Goal: Task Accomplishment & Management: Use online tool/utility

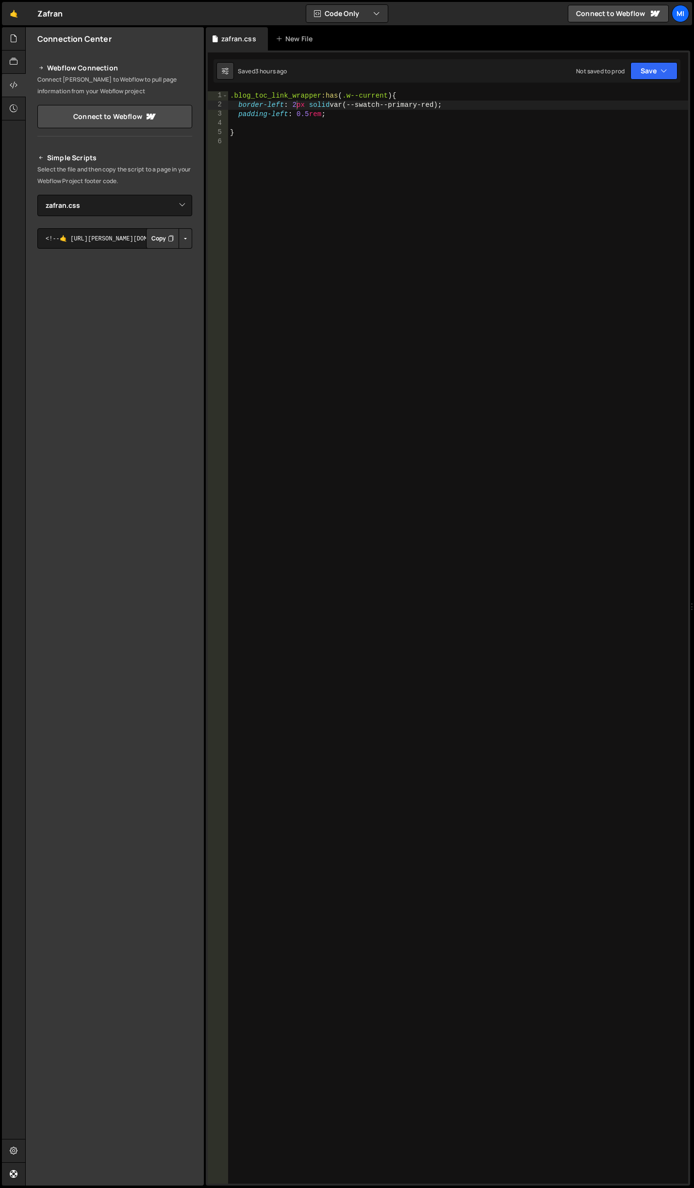
select select "44720"
click at [12, 34] on icon at bounding box center [14, 38] width 8 height 11
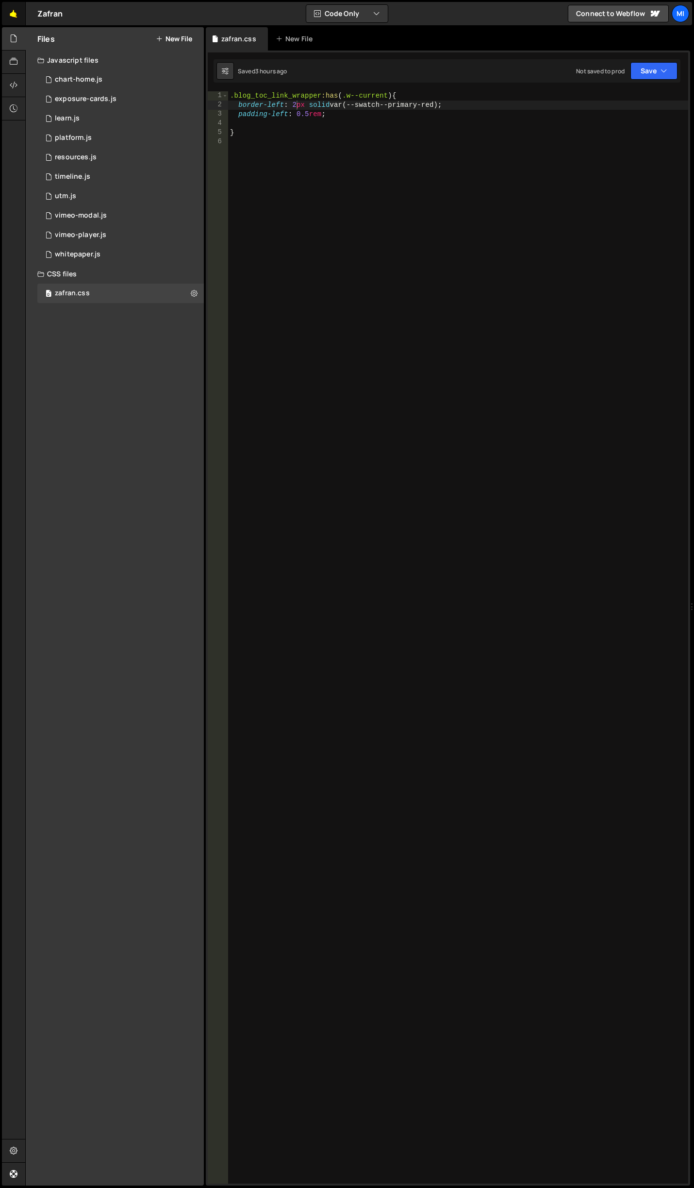
click at [13, 11] on link "🤙" at bounding box center [14, 13] width 24 height 23
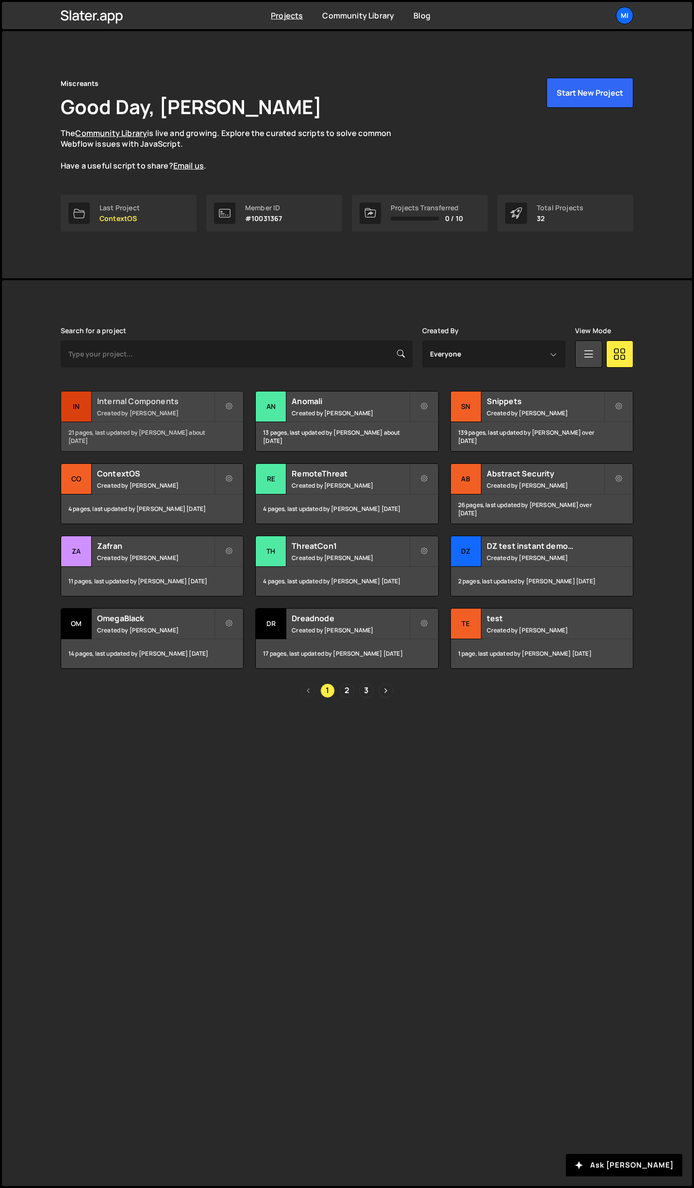
click at [188, 400] on h2 "Internal Components" at bounding box center [155, 401] width 117 height 11
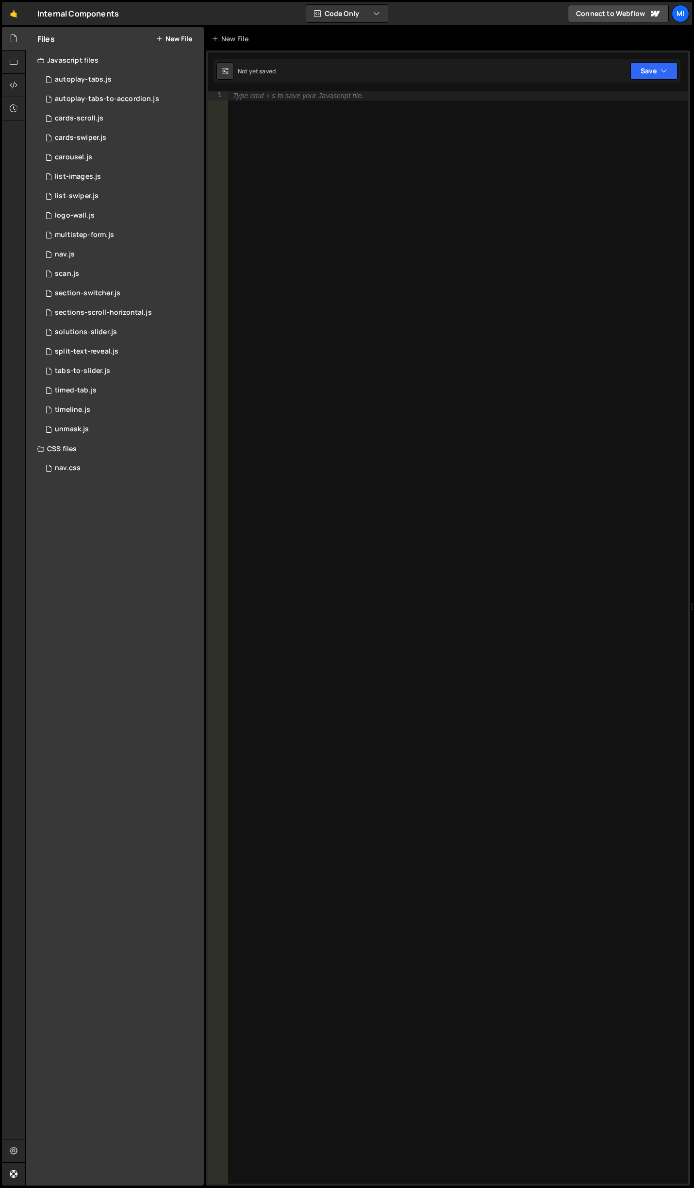
click at [167, 35] on button "New File" at bounding box center [174, 39] width 36 height 8
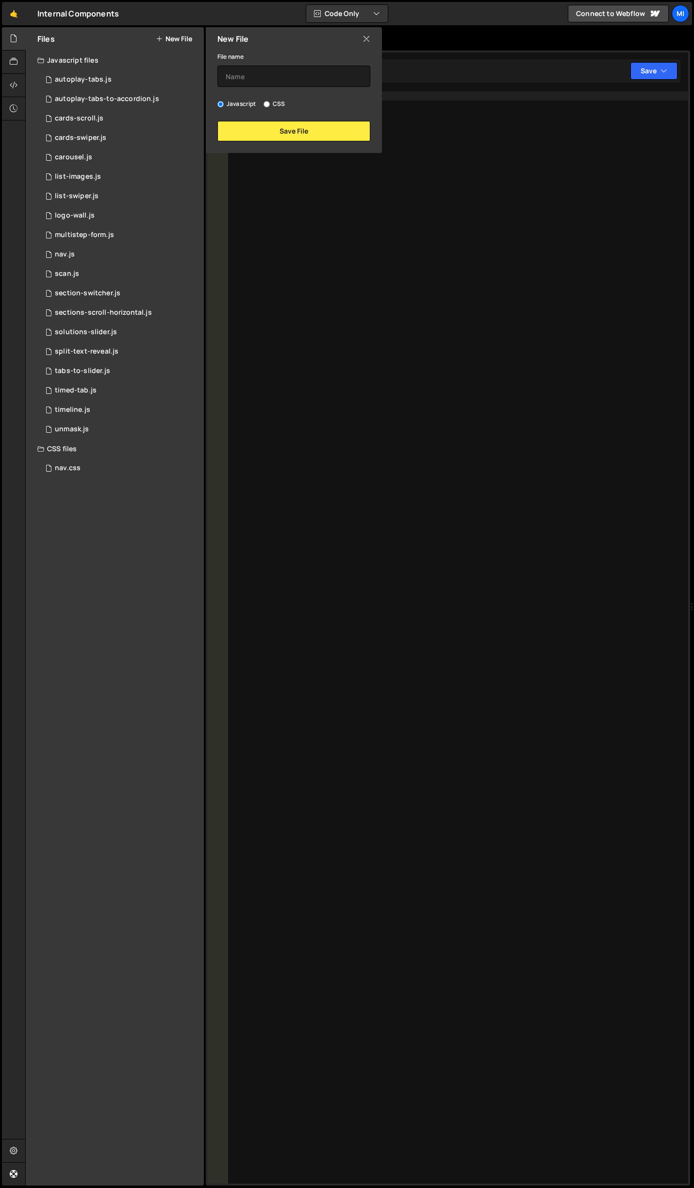
click at [366, 33] on div "New File" at bounding box center [294, 38] width 176 height 23
click at [363, 42] on icon at bounding box center [367, 39] width 8 height 11
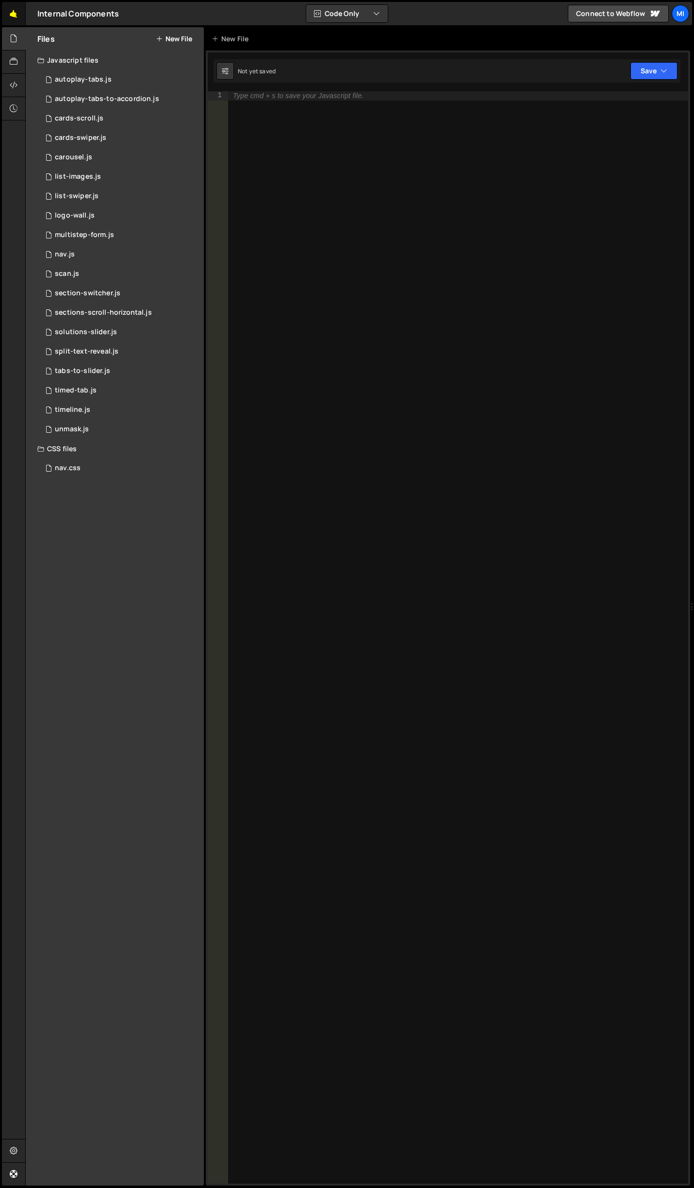
click at [14, 9] on link "🤙" at bounding box center [14, 13] width 24 height 23
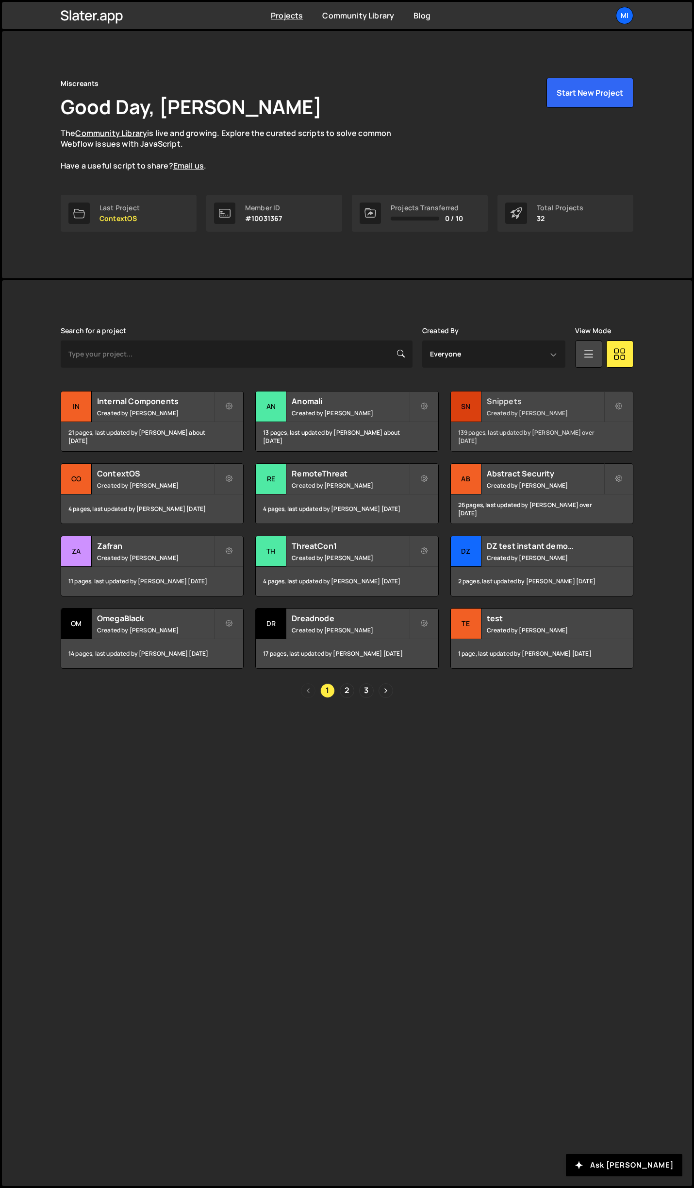
click at [567, 393] on div "Snippets Created by [PERSON_NAME]" at bounding box center [542, 406] width 182 height 30
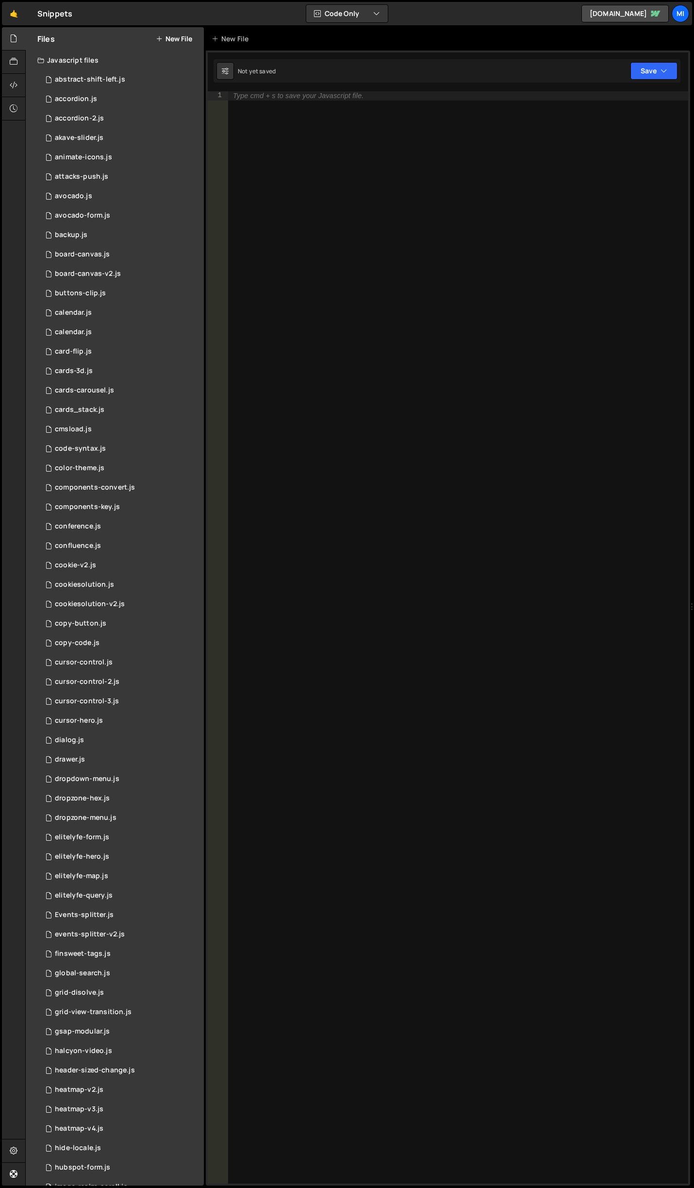
click at [168, 33] on div "Files New File" at bounding box center [115, 38] width 178 height 23
click at [173, 34] on div "Files New File" at bounding box center [115, 38] width 178 height 23
click at [175, 38] on button "New File" at bounding box center [174, 39] width 36 height 8
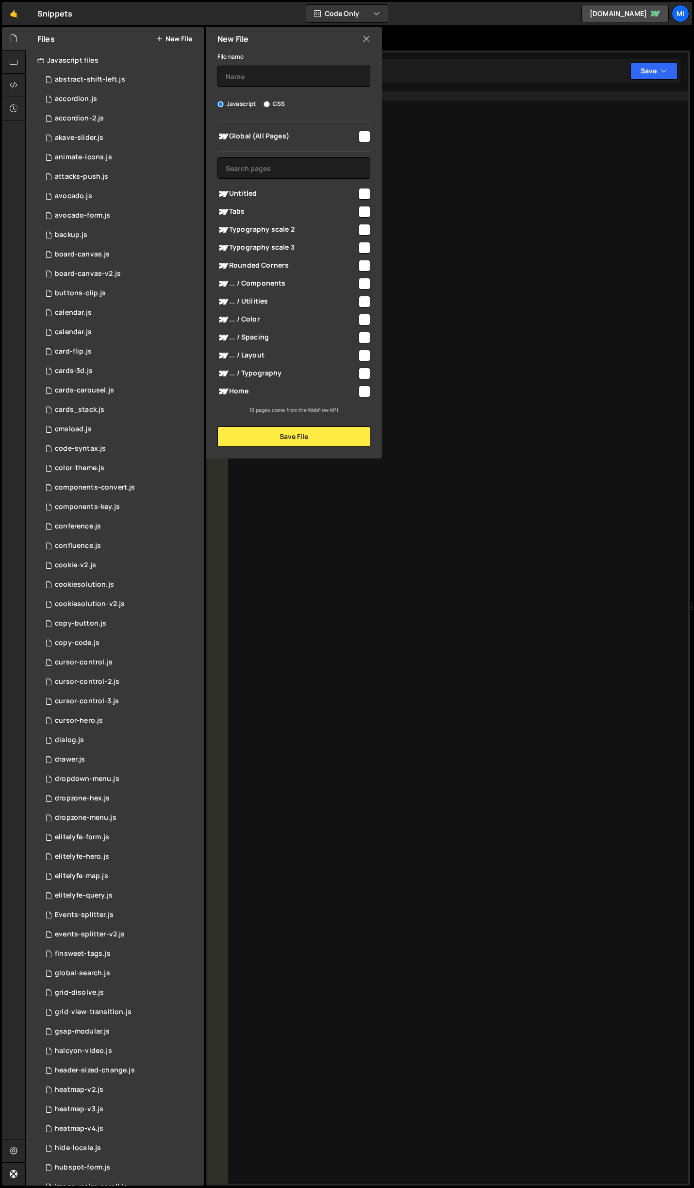
click at [277, 87] on div "File name Javascript CSS Global (All Pages) Save File" at bounding box center [294, 249] width 176 height 396
click at [279, 85] on input "text" at bounding box center [294, 76] width 153 height 21
type input "colors"
click at [282, 432] on button "Save File" at bounding box center [294, 436] width 153 height 20
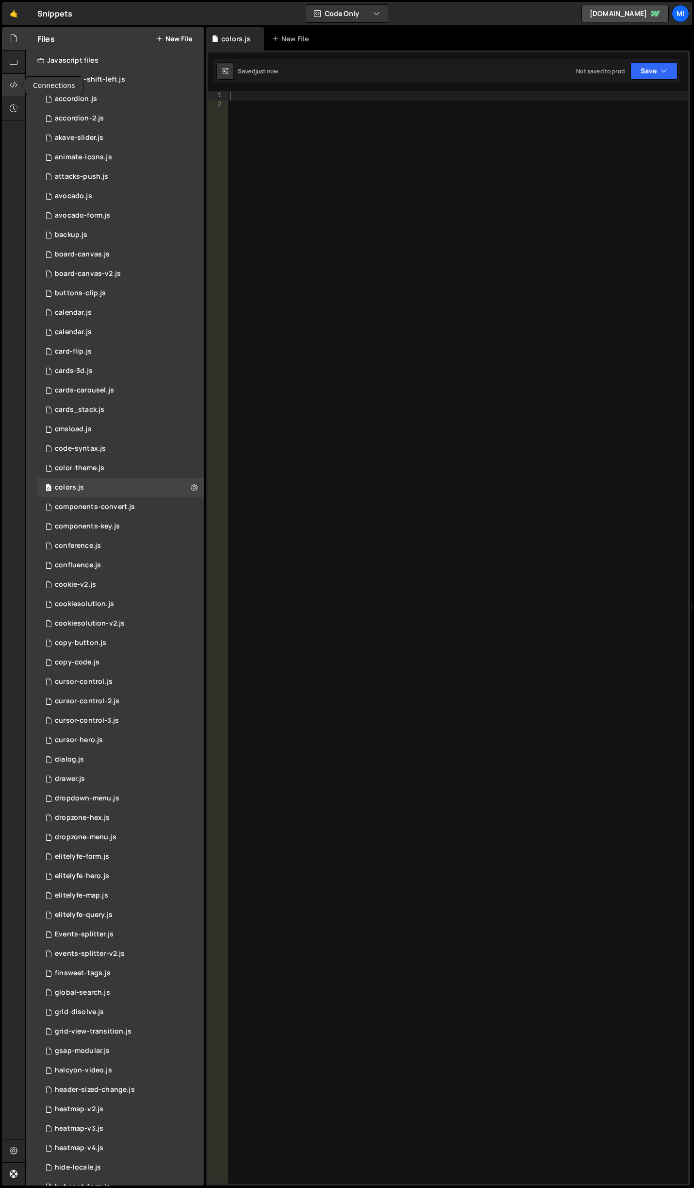
click at [14, 83] on icon at bounding box center [14, 85] width 8 height 11
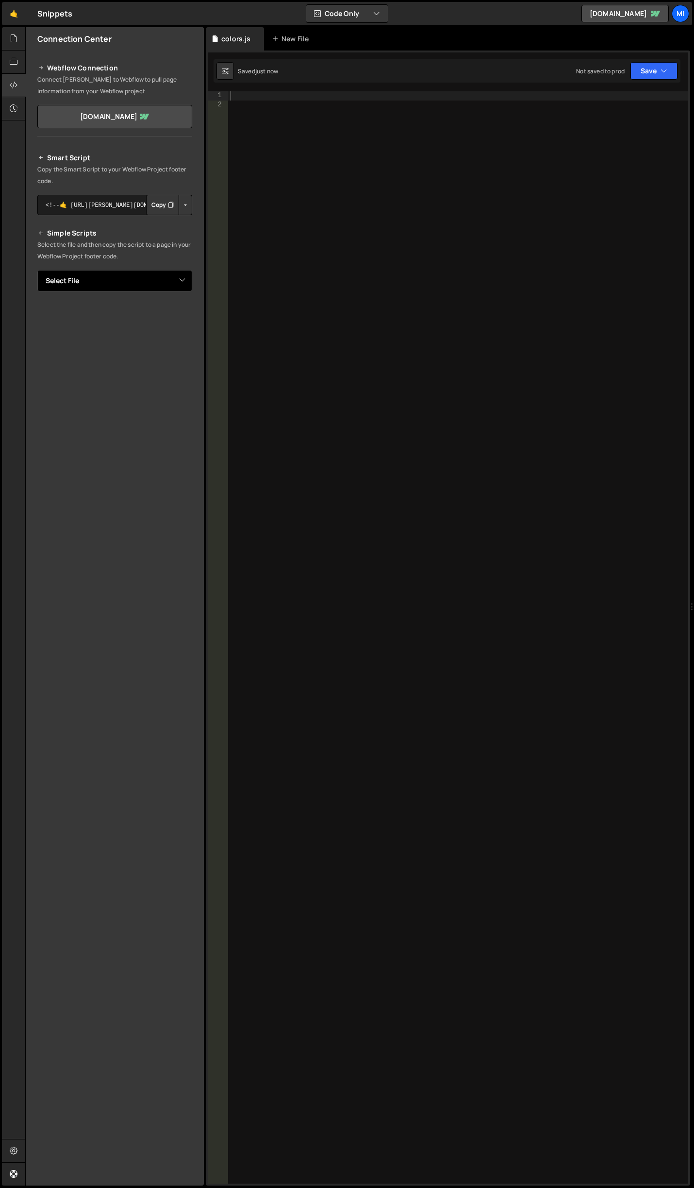
click at [179, 277] on select "Select File abstract-shift-left.js accordion.js accordion-2.js akave-slider.js …" at bounding box center [114, 280] width 155 height 21
select select "44737"
click at [37, 270] on select "Select File abstract-shift-left.js accordion.js accordion-2.js akave-slider.js …" at bounding box center [114, 280] width 155 height 21
click at [184, 322] on button "Button group with nested dropdown" at bounding box center [186, 314] width 14 height 20
click at [173, 330] on link "Copy Staging js" at bounding box center [151, 332] width 81 height 14
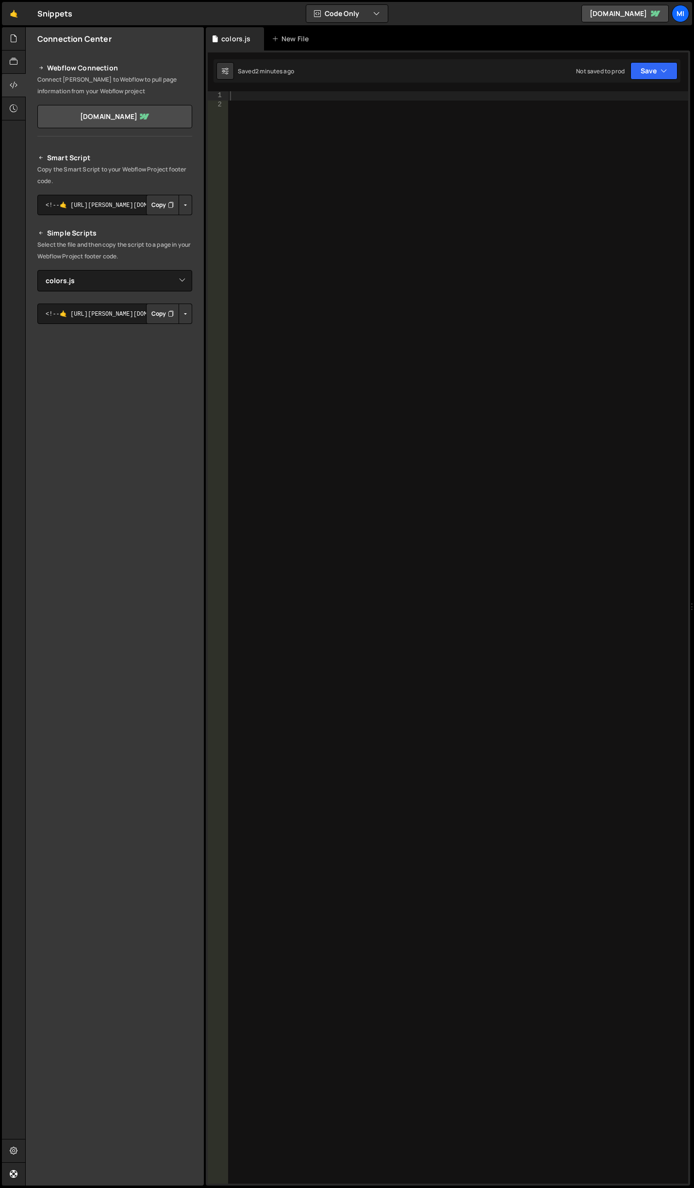
click at [319, 428] on div at bounding box center [458, 646] width 460 height 1111
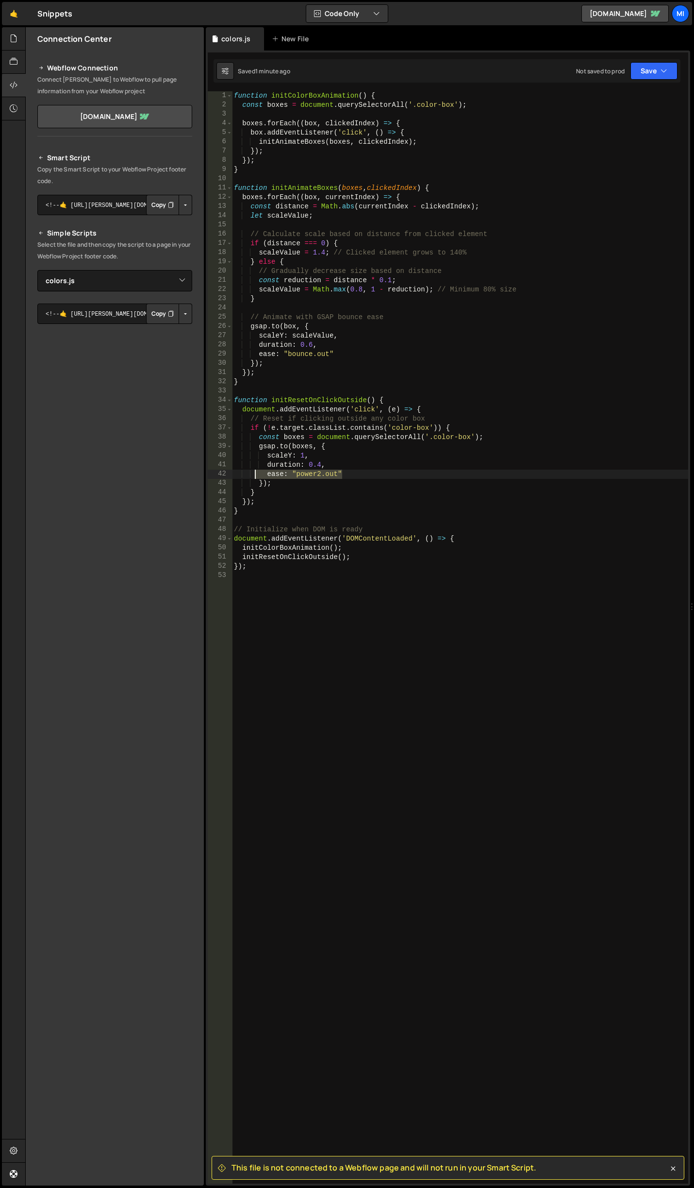
drag, startPoint x: 345, startPoint y: 476, endPoint x: 256, endPoint y: 476, distance: 88.4
click at [256, 476] on div "function initColorBoxAnimation ( ) { const boxes = document . querySelectorAll …" at bounding box center [460, 646] width 457 height 1111
click at [425, 292] on div "function initColorBoxAnimation ( ) { const boxes = document . querySelectorAll …" at bounding box center [460, 646] width 457 height 1111
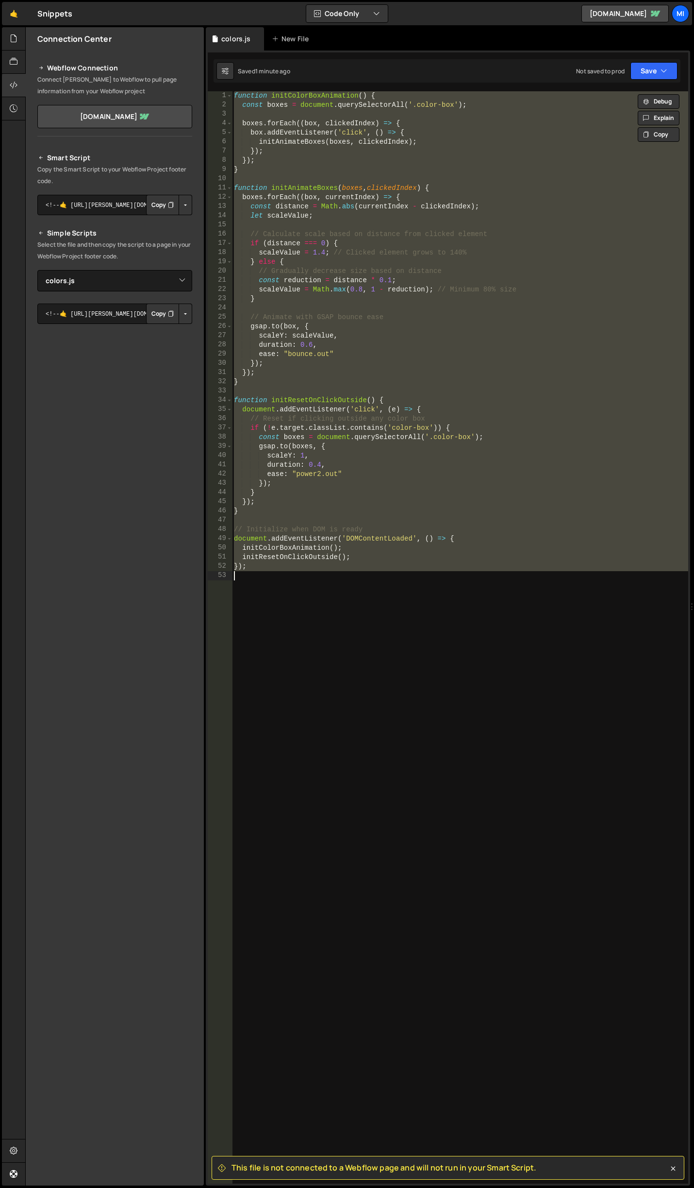
paste textarea "</html>"
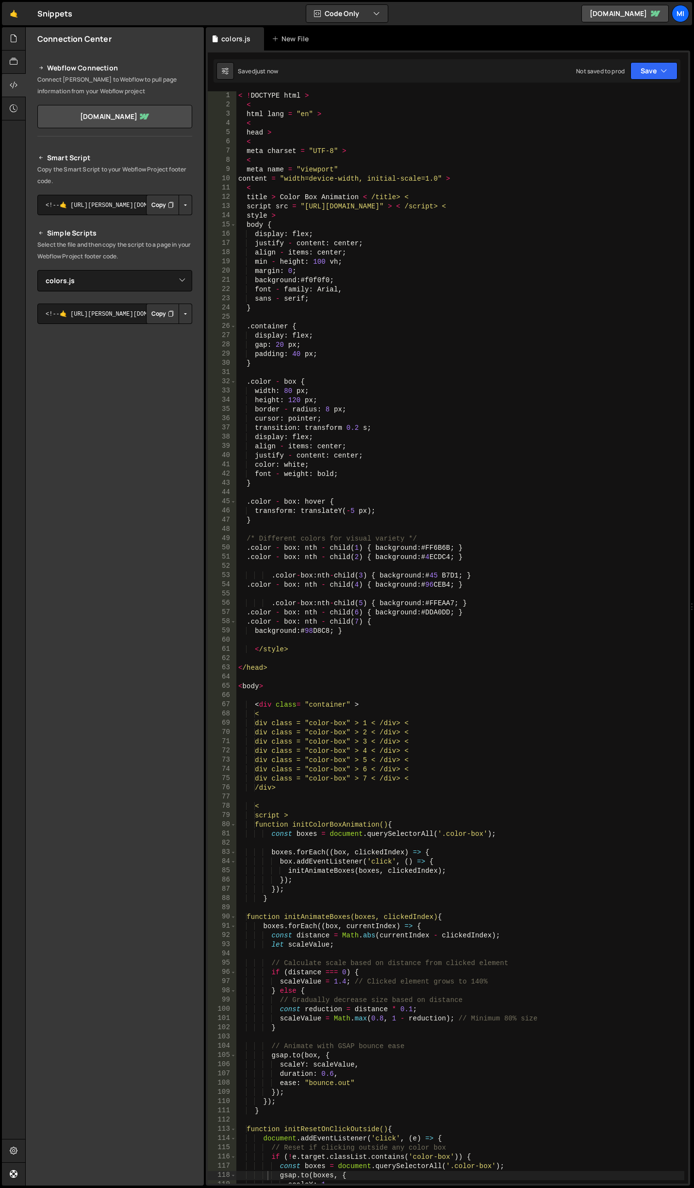
click at [393, 436] on div "< ! DOCTYPE html > < html lang = "en" > < head > < meta charset = "UTF-8" > < m…" at bounding box center [461, 646] width 448 height 1111
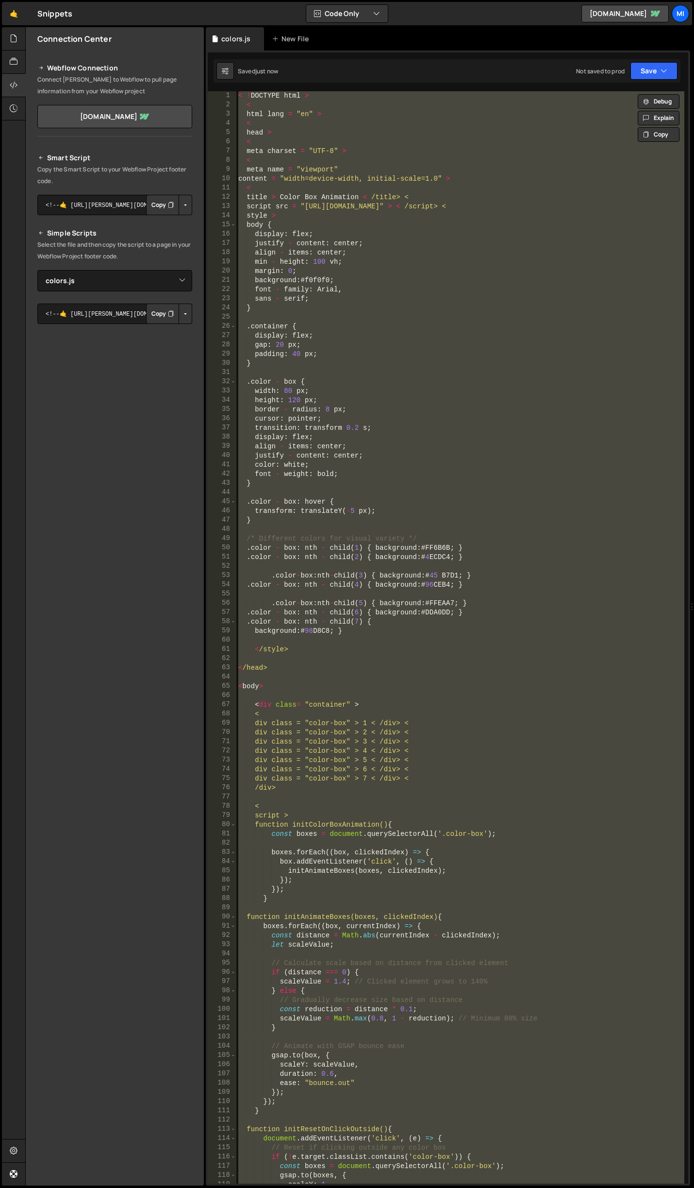
paste textarea "});"
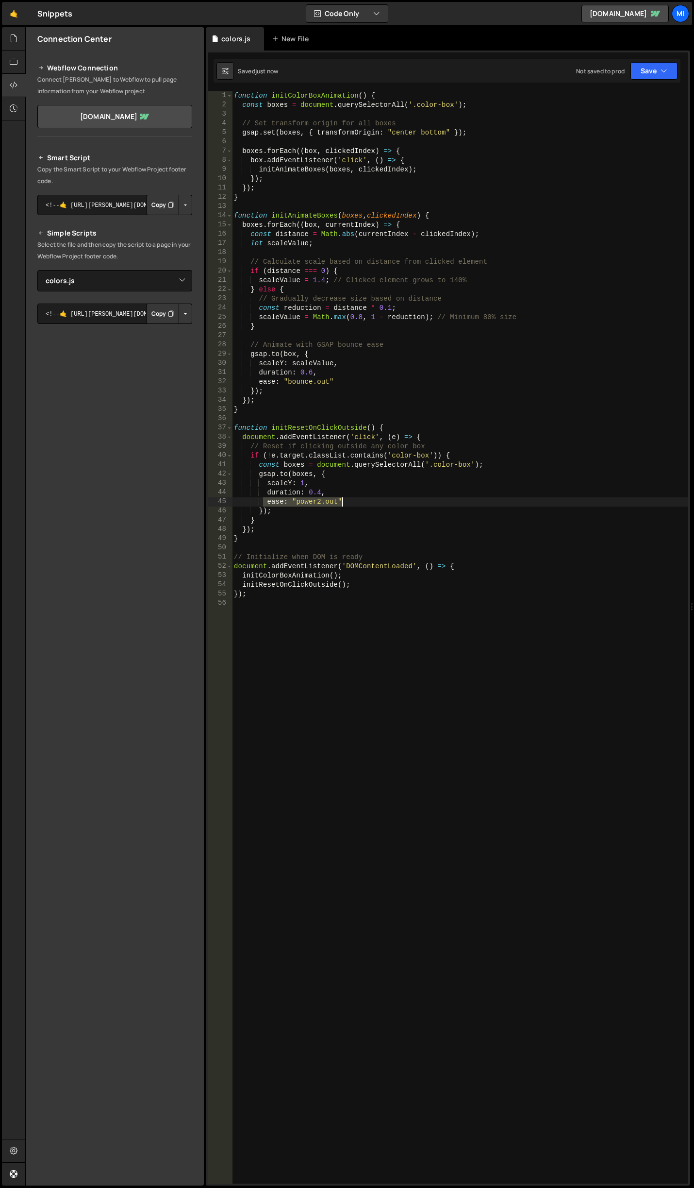
drag, startPoint x: 264, startPoint y: 502, endPoint x: 355, endPoint y: 506, distance: 91.4
click at [355, 506] on div "function initColorBoxAnimation ( ) { const boxes = document . querySelectorAll …" at bounding box center [460, 646] width 457 height 1111
paste textarea "ease: "bounce"
type textarea "ease: "bounce.out""
click at [409, 337] on div "function initColorBoxAnimation ( ) { const boxes = document . querySelectorAll …" at bounding box center [460, 646] width 457 height 1111
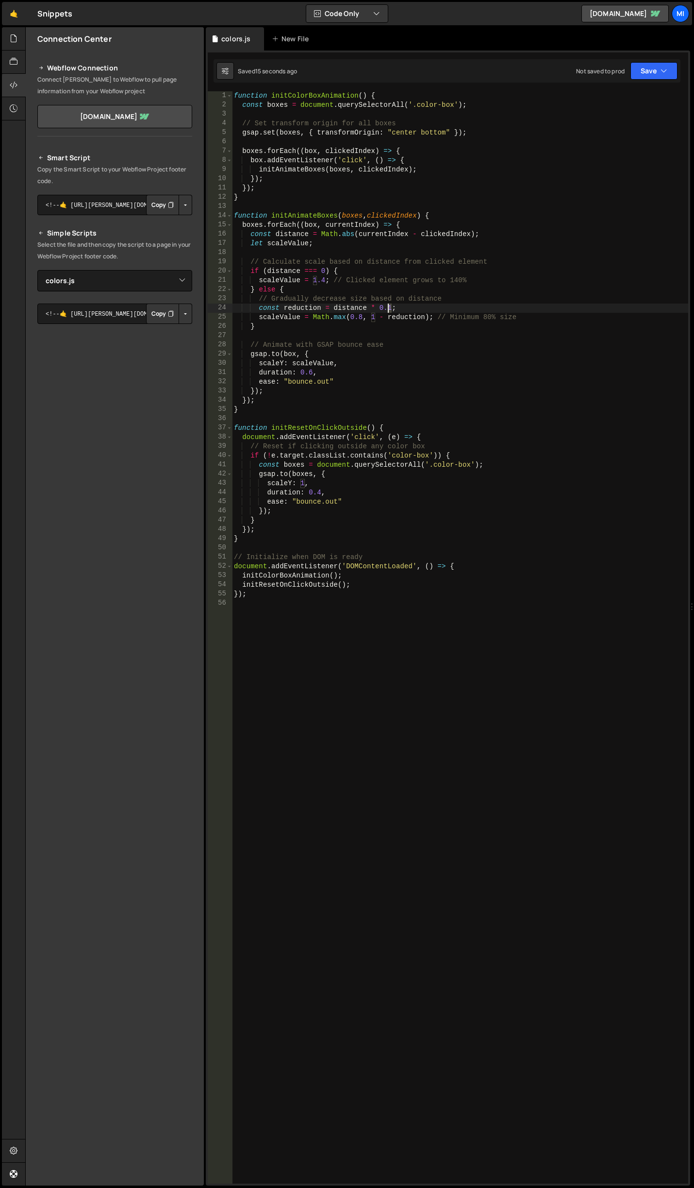
click at [389, 305] on div "function initColorBoxAnimation ( ) { const boxes = document . querySelectorAll …" at bounding box center [460, 646] width 457 height 1111
click at [384, 316] on div "function initColorBoxAnimation ( ) { const boxes = document . querySelectorAll …" at bounding box center [460, 646] width 457 height 1111
click at [339, 272] on div "function initColorBoxAnimation ( ) { const boxes = document . querySelectorAll …" at bounding box center [460, 646] width 457 height 1111
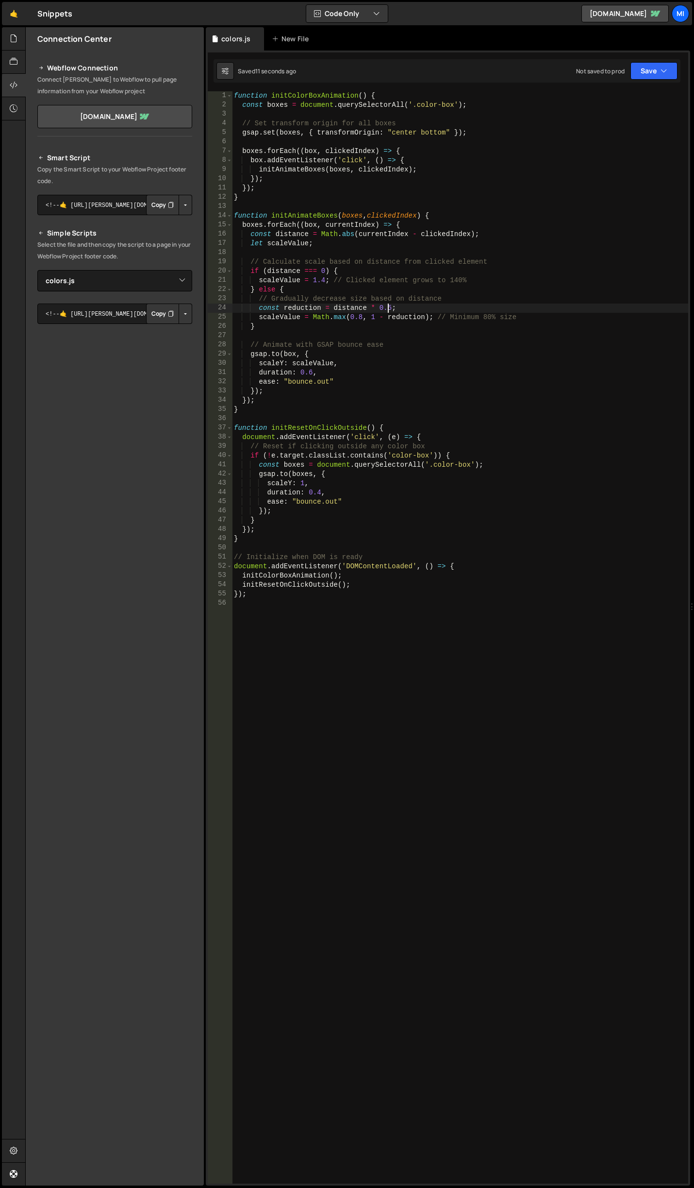
click at [390, 306] on div "function initColorBoxAnimation ( ) { const boxes = document . querySelectorAll …" at bounding box center [460, 646] width 457 height 1111
click at [381, 330] on div "function initColorBoxAnimation ( ) { const boxes = document . querySelectorAll …" at bounding box center [460, 646] width 457 height 1111
click at [363, 316] on div "function initColorBoxAnimation ( ) { const boxes = document . querySelectorAll …" at bounding box center [460, 646] width 457 height 1111
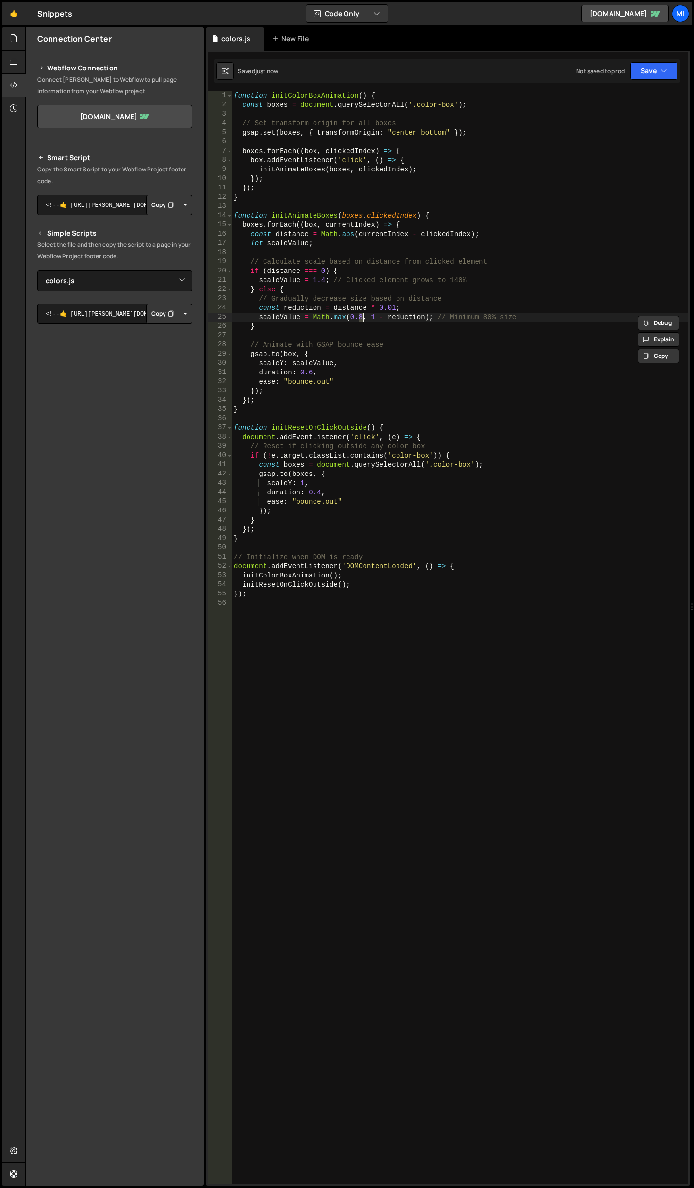
scroll to position [0, 9]
drag, startPoint x: 387, startPoint y: 305, endPoint x: 396, endPoint y: 305, distance: 9.2
click at [396, 305] on div "function initColorBoxAnimation ( ) { const boxes = document . querySelectorAll …" at bounding box center [460, 646] width 457 height 1111
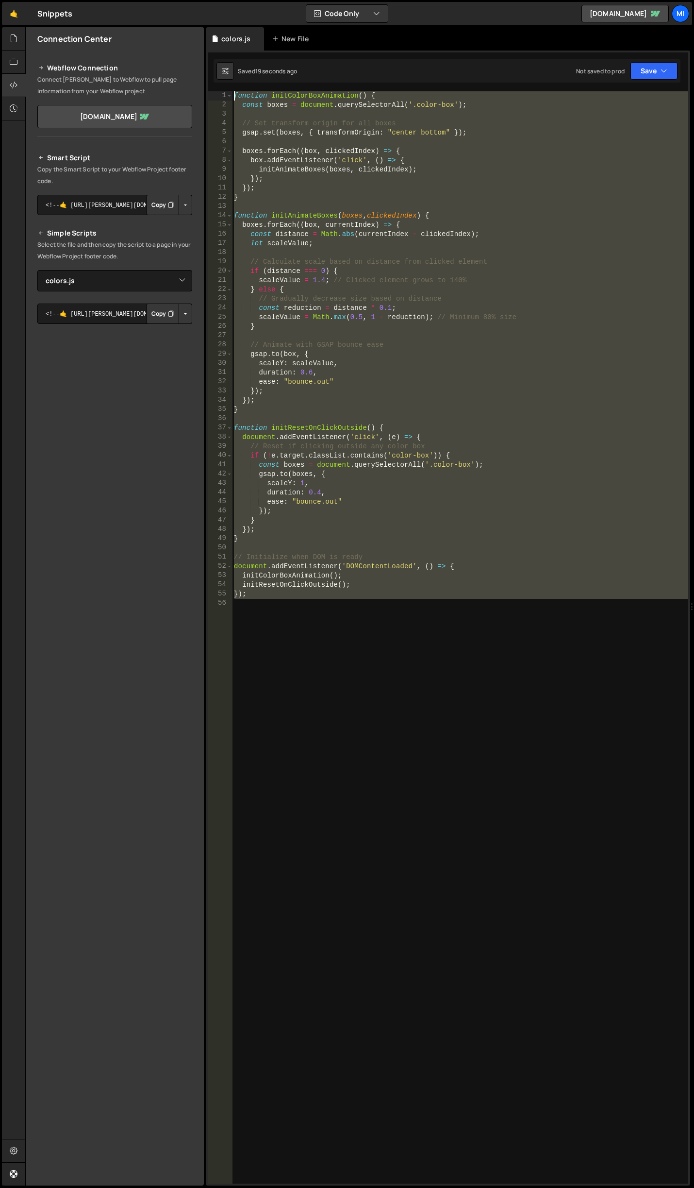
drag, startPoint x: 305, startPoint y: 642, endPoint x: 186, endPoint y: 88, distance: 565.9
click at [186, 88] on div "Files New File Javascript files 0 abstract-shift-left.js 0 1 accordion.js 0 1 a…" at bounding box center [359, 606] width 669 height 1159
type textarea "duration: 0.4,"
click at [387, 497] on div "function initColorBoxAnimation ( ) { const boxes = document . querySelectorAll …" at bounding box center [460, 646] width 457 height 1111
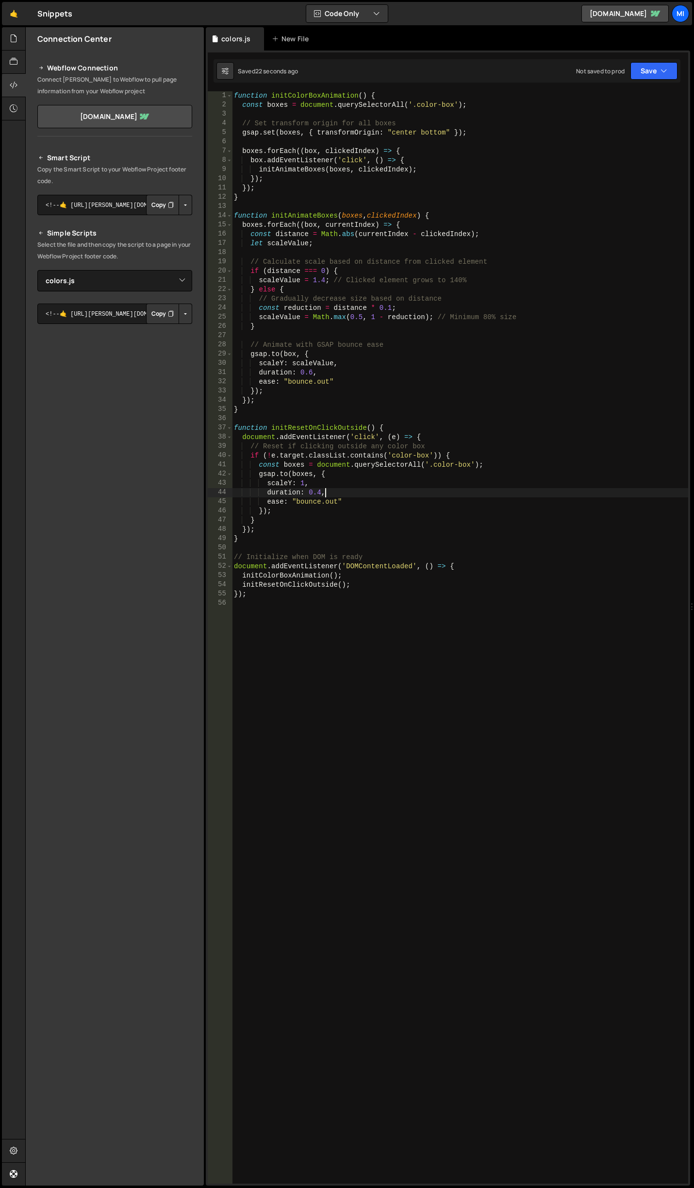
click at [390, 488] on div "function initColorBoxAnimation ( ) { const boxes = document . querySelectorAll …" at bounding box center [460, 646] width 457 height 1111
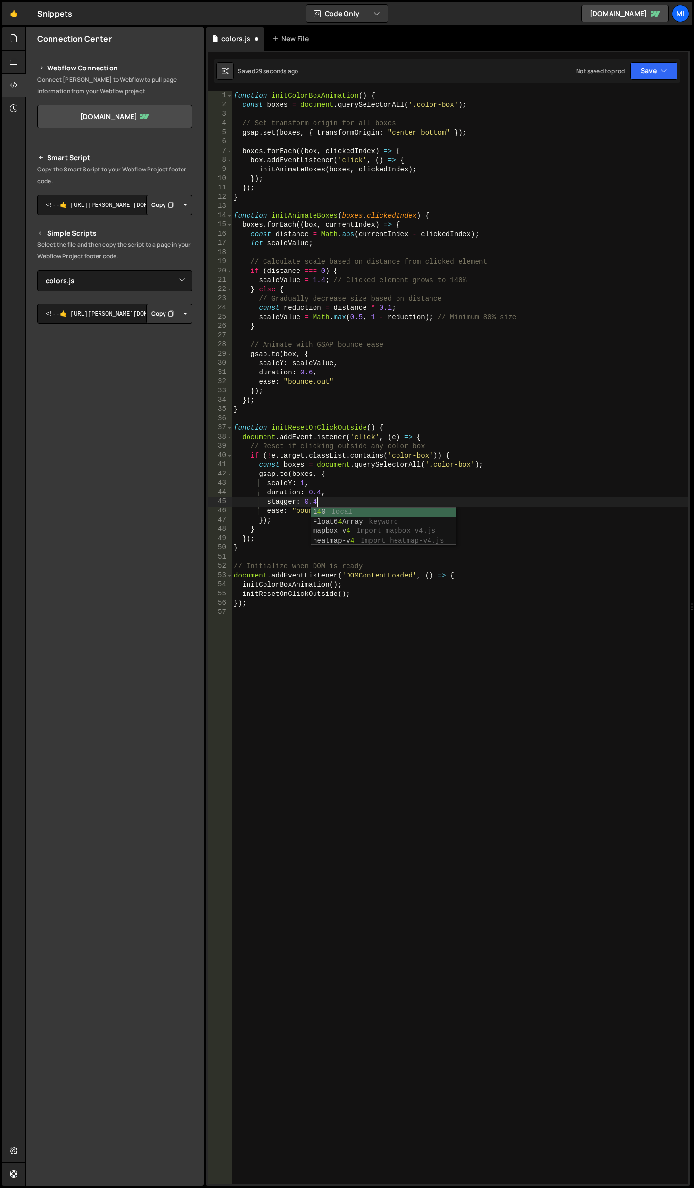
scroll to position [0, 5]
drag, startPoint x: 267, startPoint y: 500, endPoint x: 333, endPoint y: 504, distance: 66.1
click at [333, 504] on div "function initColorBoxAnimation ( ) { const boxes = document . querySelectorAll …" at bounding box center [460, 646] width 457 height 1111
click at [341, 368] on div "function initColorBoxAnimation ( ) { const boxes = document . querySelectorAll …" at bounding box center [460, 646] width 457 height 1111
type textarea "duration: 0.6,"
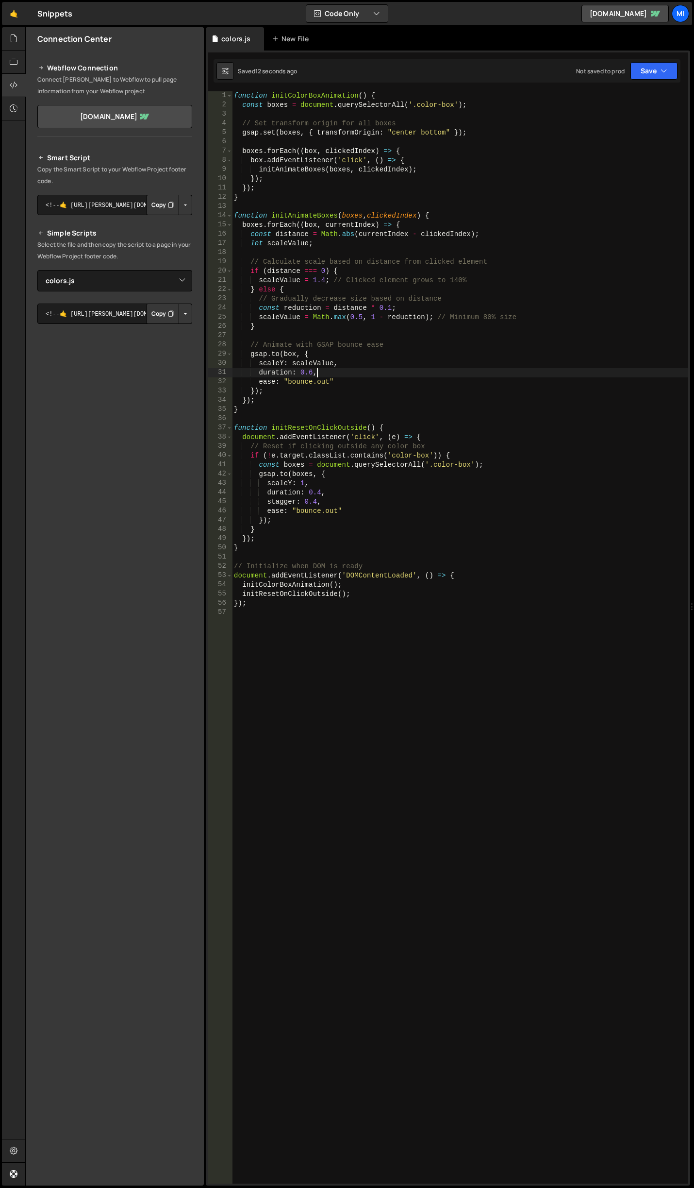
scroll to position [0, 1]
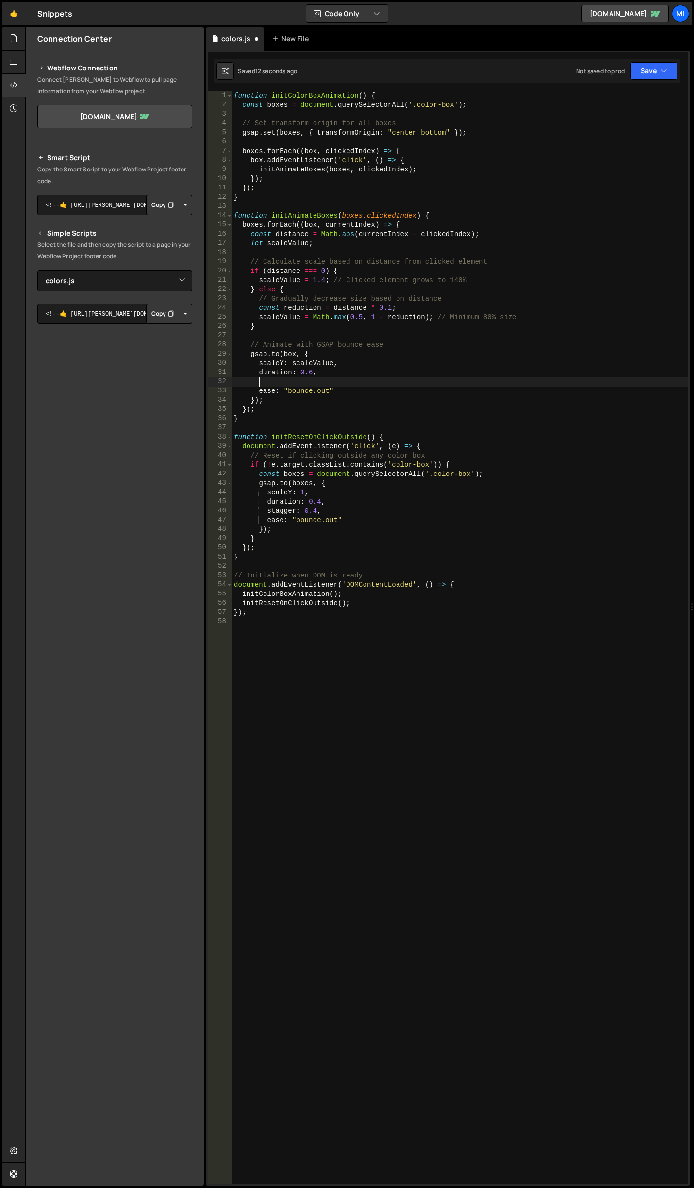
paste textarea "stagger: 0.4,"
click at [305, 383] on div "function initColorBoxAnimation ( ) { const boxes = document . querySelectorAll …" at bounding box center [460, 646] width 457 height 1111
drag, startPoint x: 257, startPoint y: 513, endPoint x: 338, endPoint y: 511, distance: 80.2
click at [338, 511] on div "function initColorBoxAnimation ( ) { const boxes = document . querySelectorAll …" at bounding box center [460, 646] width 457 height 1111
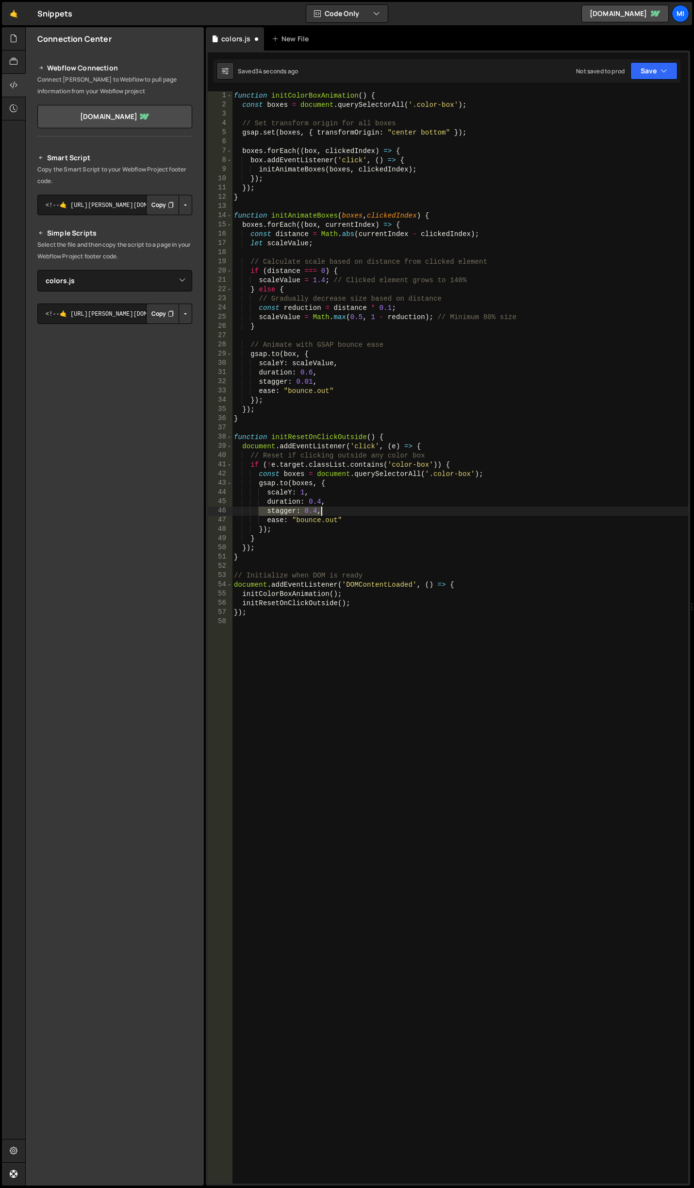
type textarea "stagger: 0.4,"
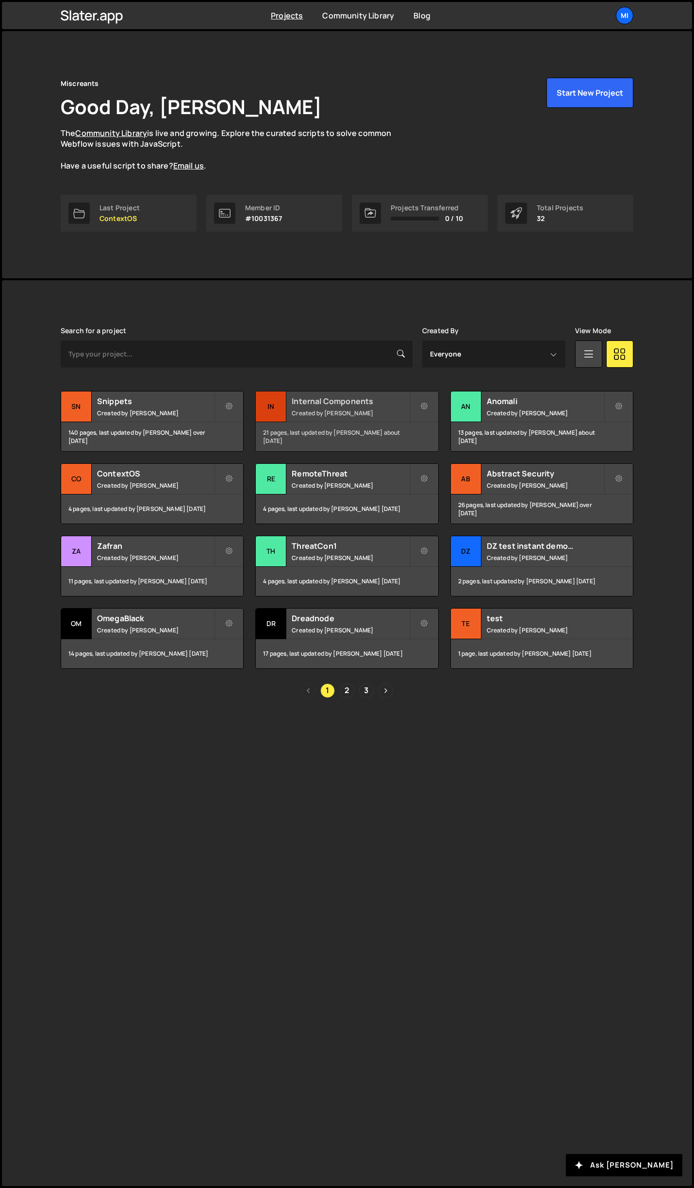
click at [398, 406] on h2 "Internal Components" at bounding box center [350, 401] width 117 height 11
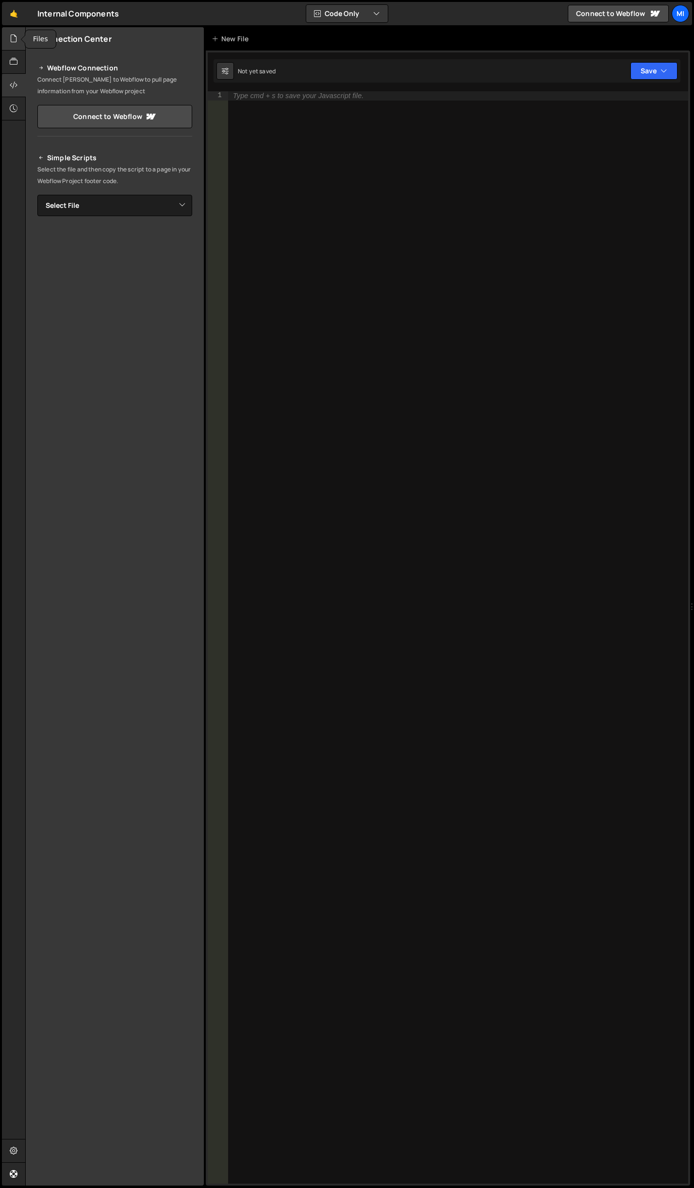
click at [14, 41] on icon at bounding box center [14, 38] width 8 height 11
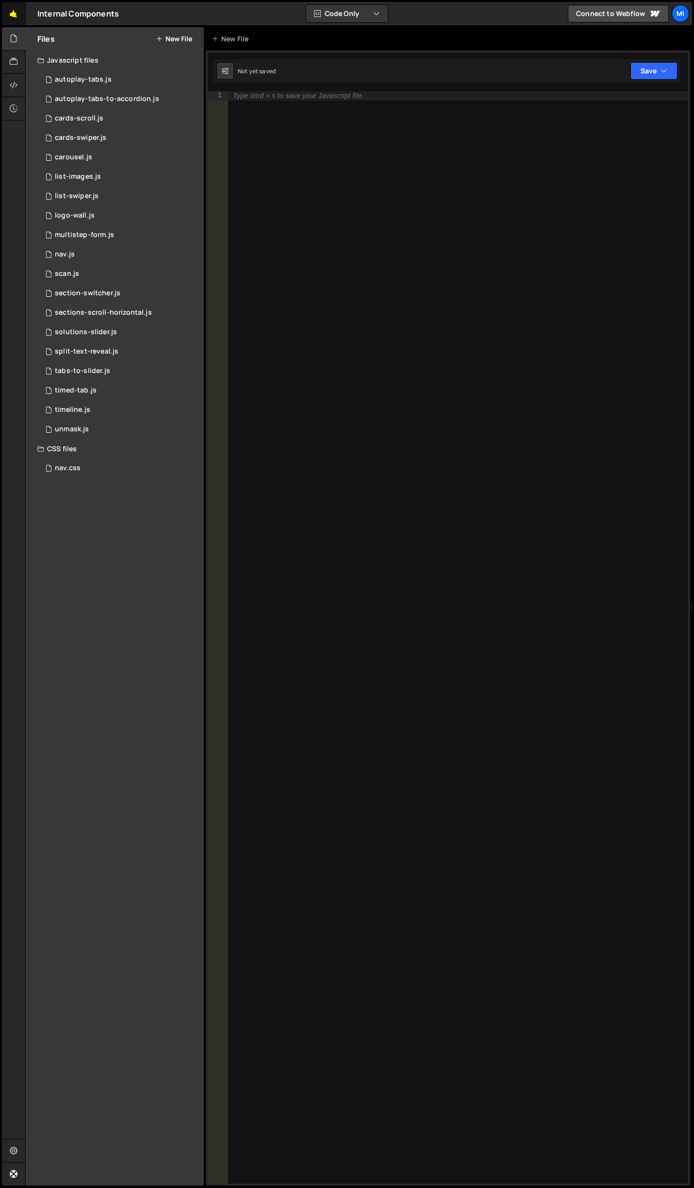
click at [14, 17] on link "🤙" at bounding box center [14, 13] width 24 height 23
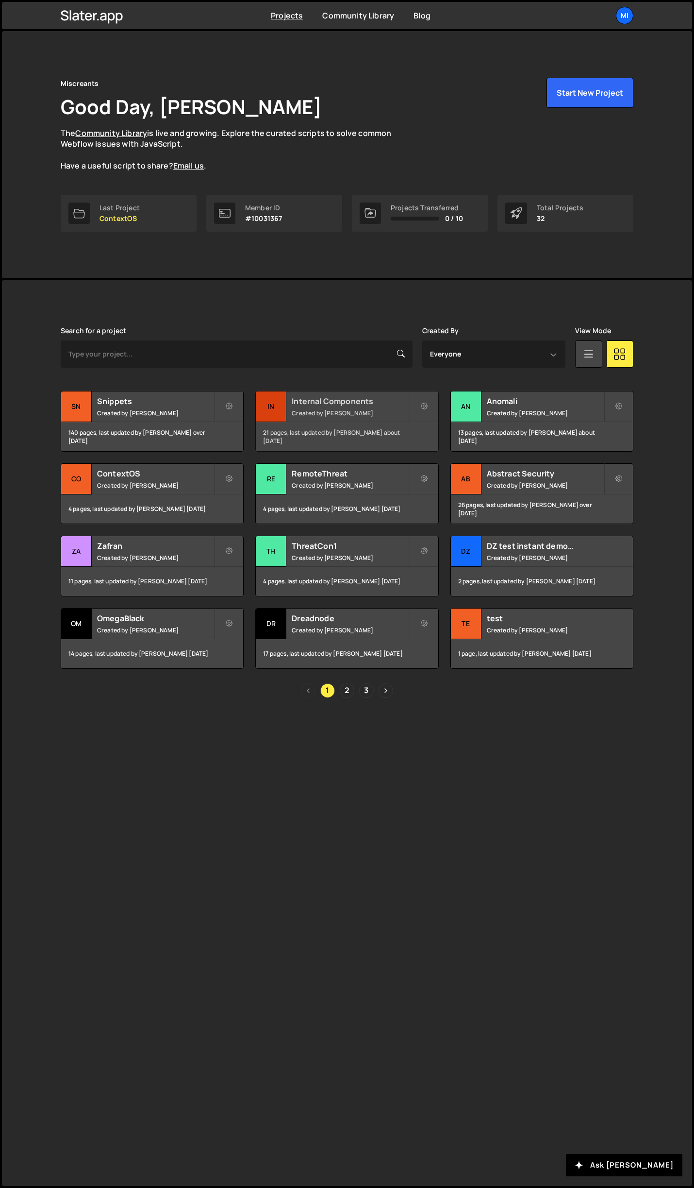
click at [397, 398] on h2 "Internal Components" at bounding box center [350, 401] width 117 height 11
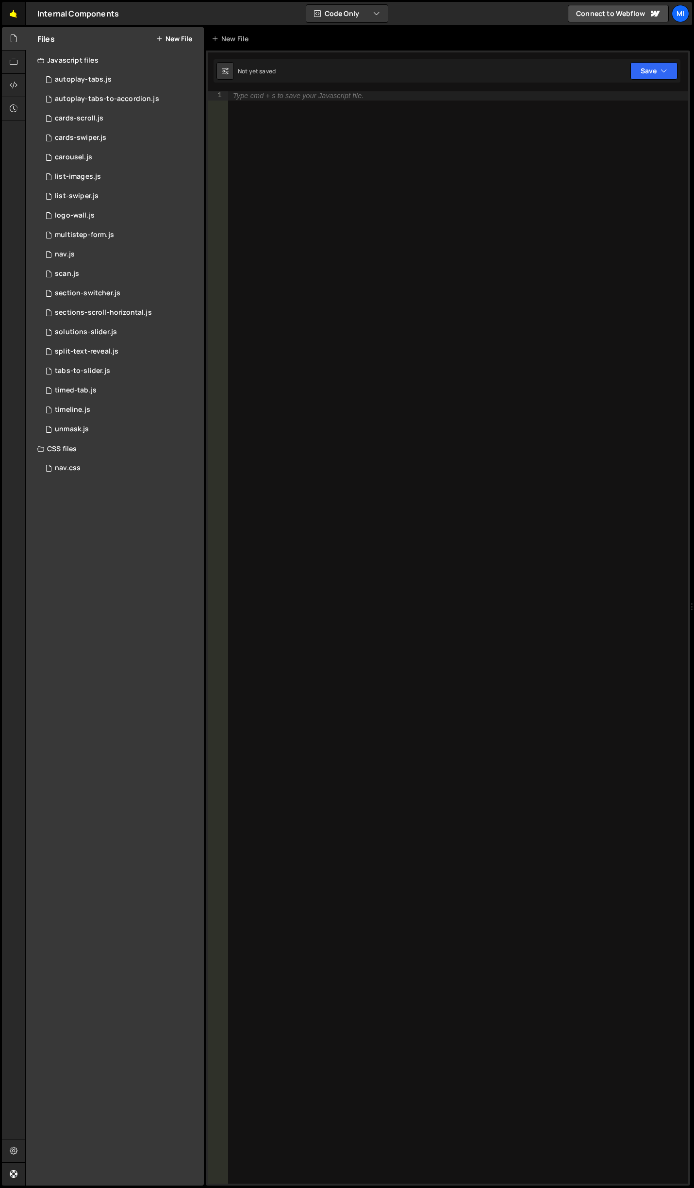
click at [12, 11] on link "🤙" at bounding box center [14, 13] width 24 height 23
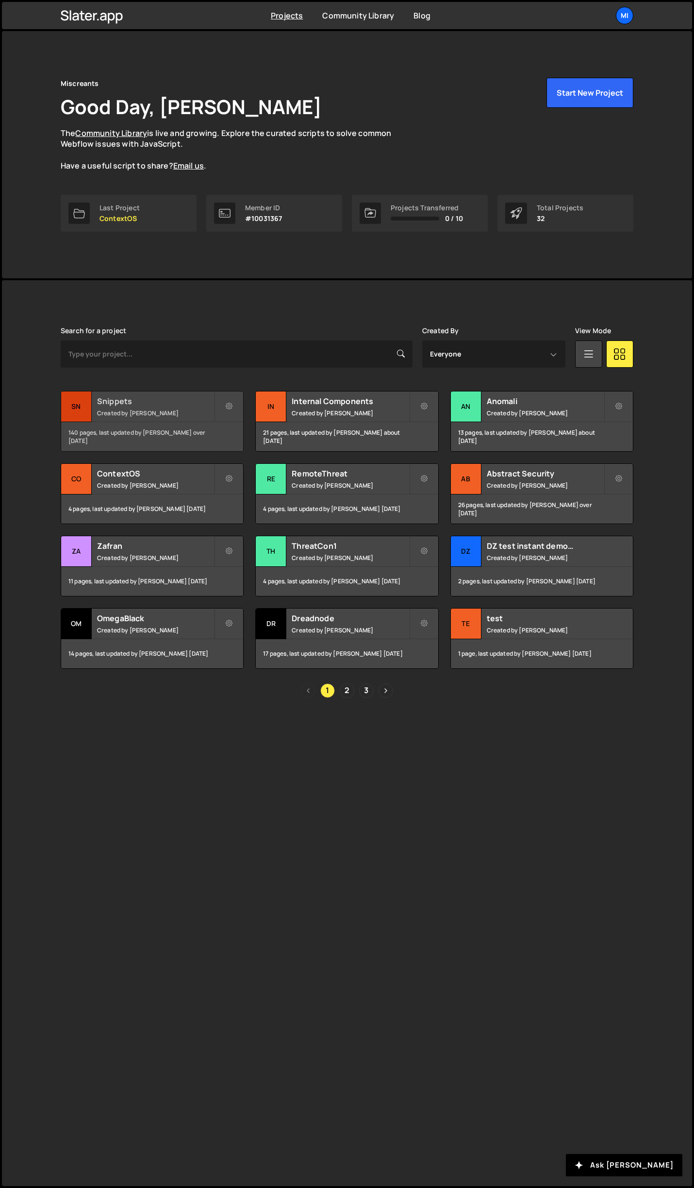
click at [199, 401] on h2 "Snippets" at bounding box center [155, 401] width 117 height 11
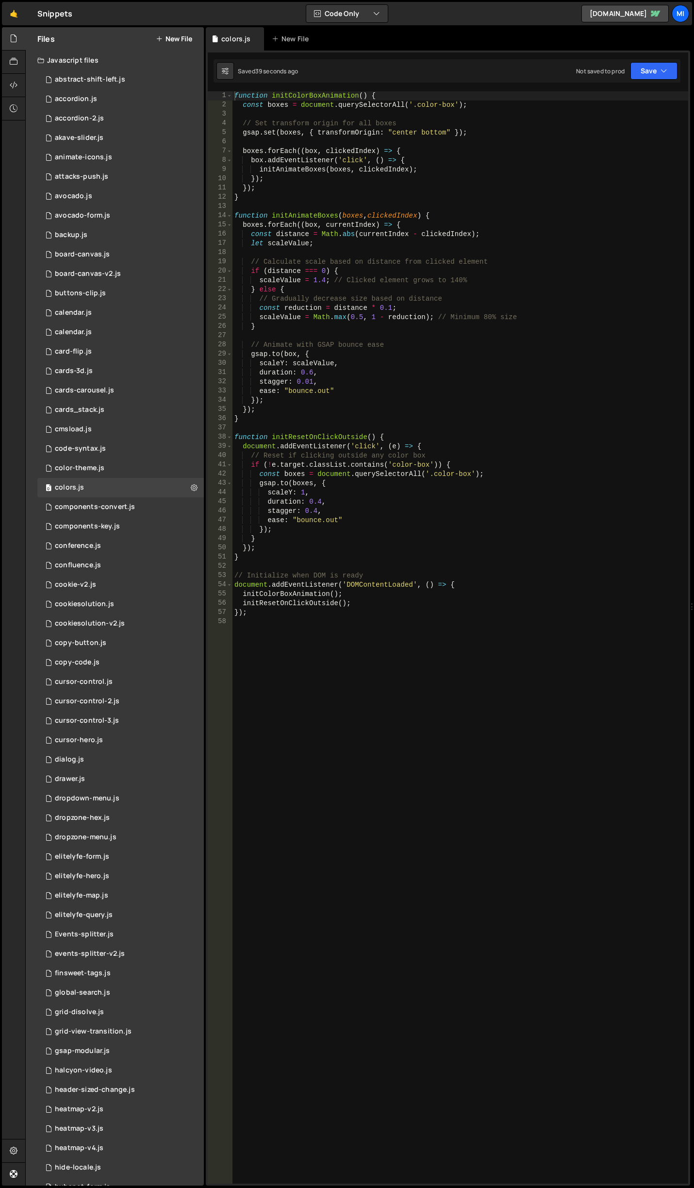
type textarea "stagger: 0.4,"
drag, startPoint x: 340, startPoint y: 513, endPoint x: 258, endPoint y: 509, distance: 82.7
click at [258, 509] on div "function initColorBoxAnimation ( ) { const boxes = document . querySelectorAll …" at bounding box center [461, 646] width 456 height 1111
click at [341, 408] on div "function initColorBoxAnimation ( ) { const boxes = document . querySelectorAll …" at bounding box center [461, 646] width 456 height 1111
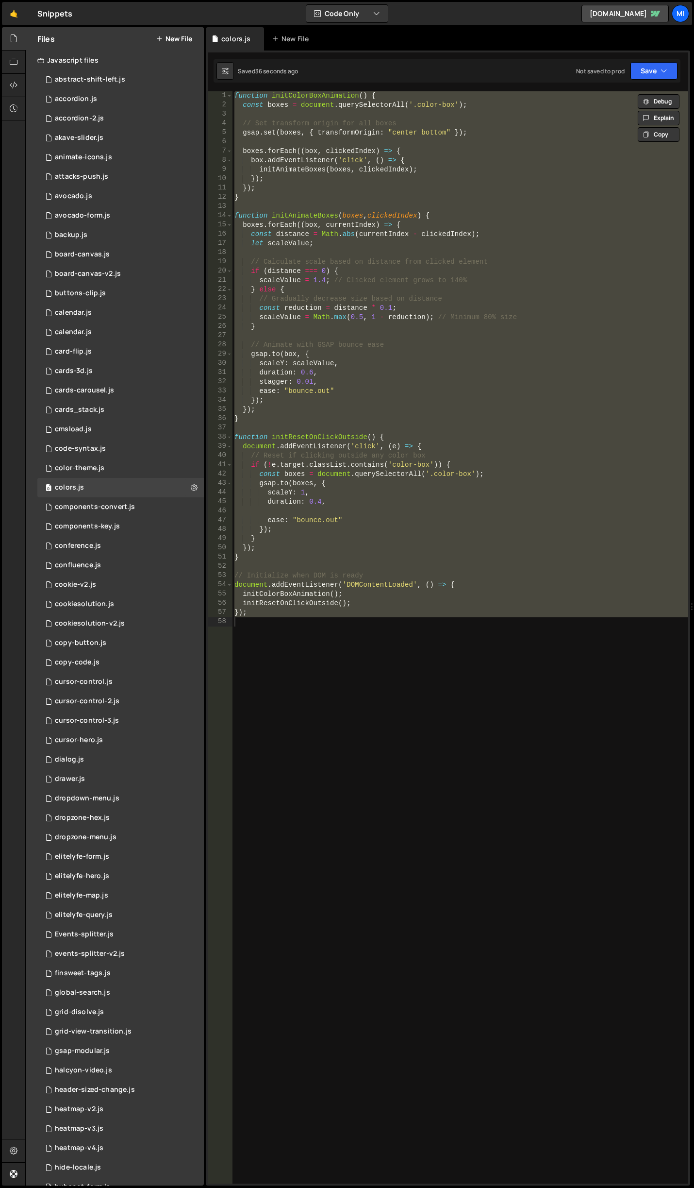
click at [553, 388] on div "function initColorBoxAnimation ( ) { const boxes = document . querySelectorAll …" at bounding box center [461, 637] width 456 height 1092
paste textarea
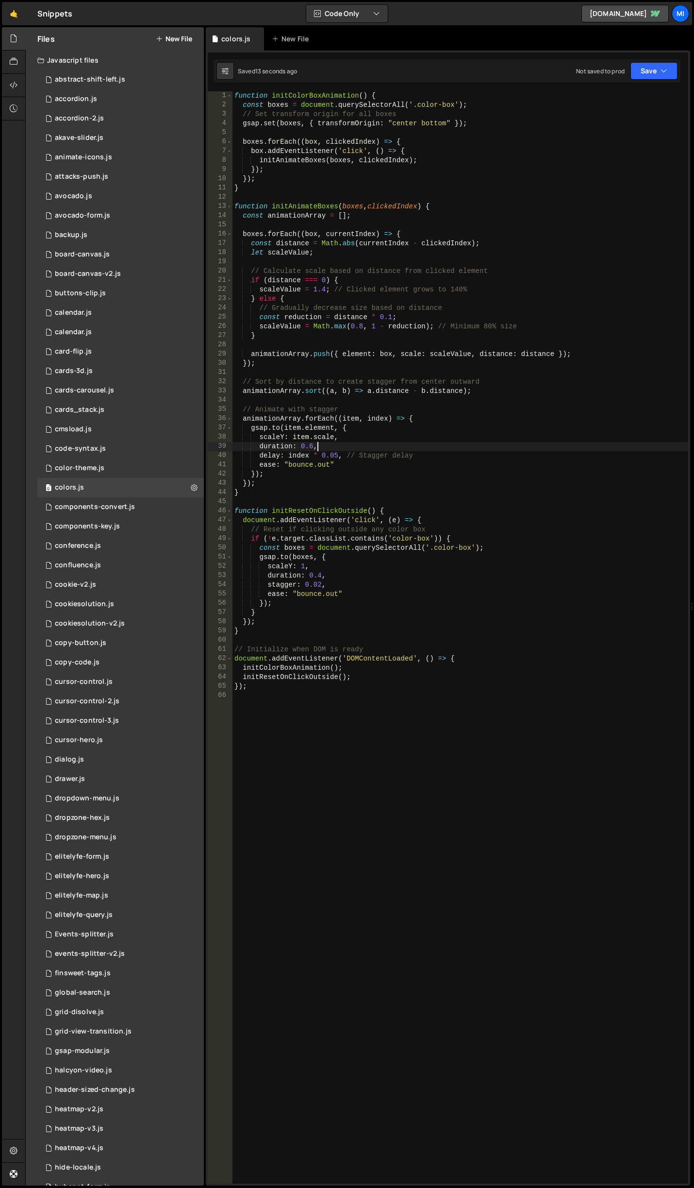
click at [351, 448] on div "function initColorBoxAnimation ( ) { const boxes = document . querySelectorAll …" at bounding box center [461, 646] width 456 height 1111
click at [350, 456] on div "function initColorBoxAnimation ( ) { const boxes = document . querySelectorAll …" at bounding box center [461, 646] width 456 height 1111
click at [359, 325] on div "function initColorBoxAnimation ( ) { const boxes = document . querySelectorAll …" at bounding box center [461, 646] width 456 height 1111
click at [355, 508] on div "function initColorBoxAnimation ( ) { const boxes = document . querySelectorAll …" at bounding box center [461, 646] width 456 height 1111
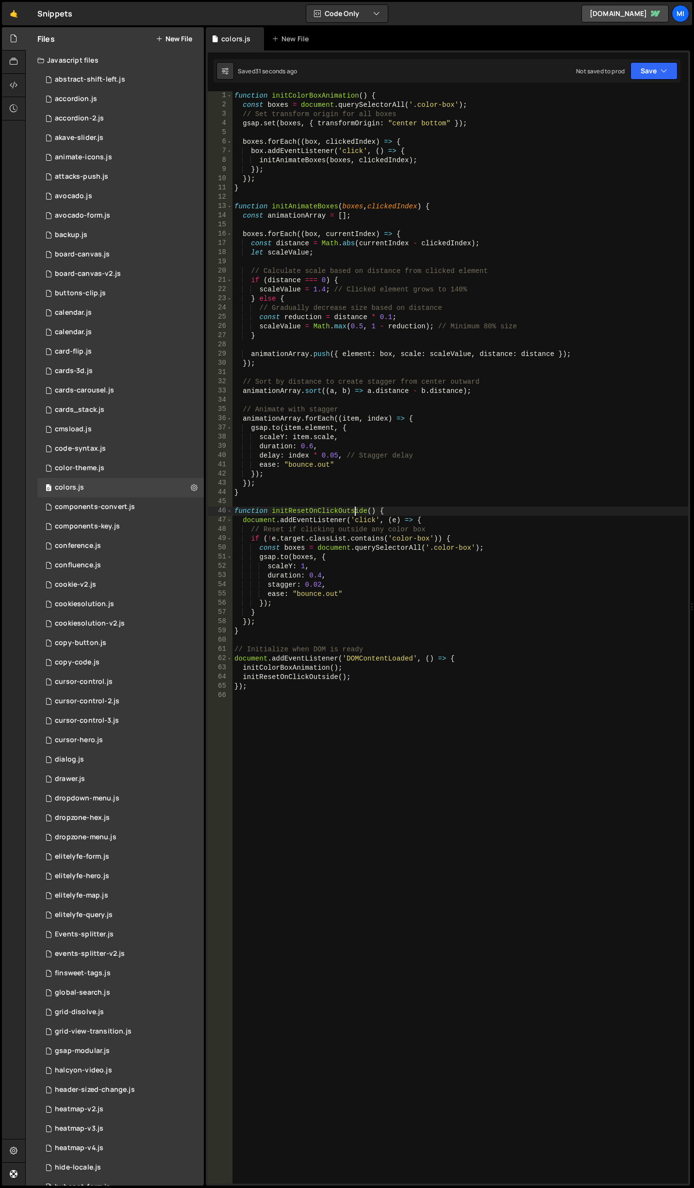
type textarea "});"
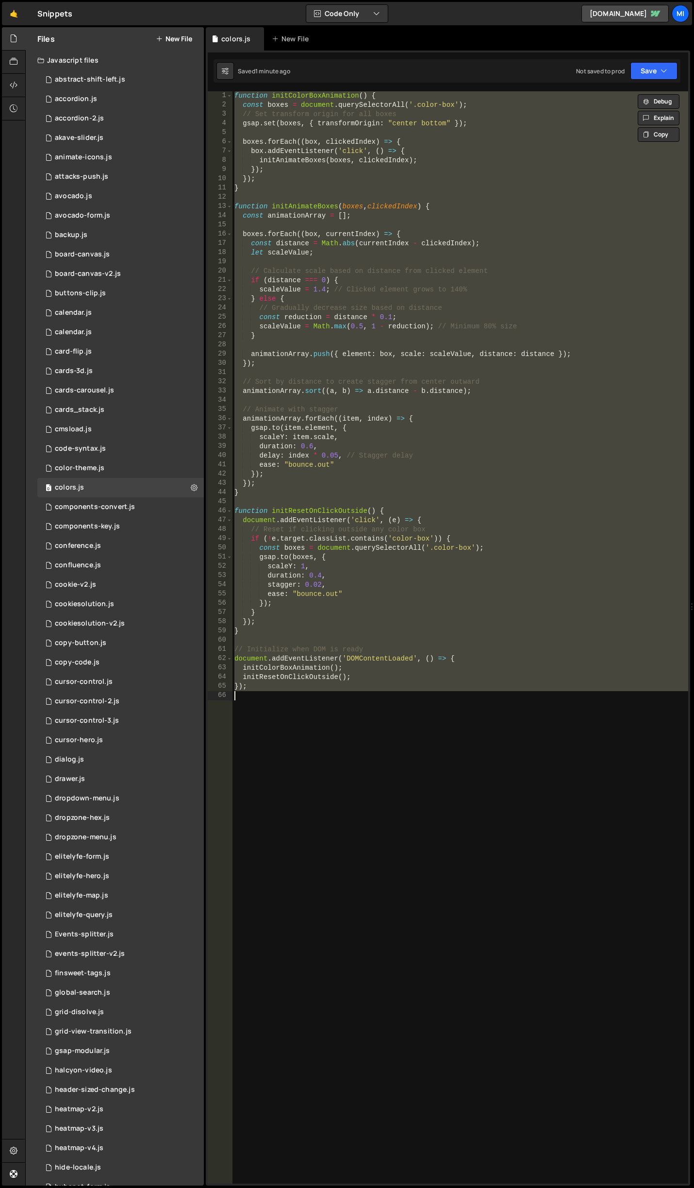
click at [359, 222] on div "function initColorBoxAnimation ( ) { const boxes = document . querySelectorAll …" at bounding box center [461, 637] width 456 height 1092
paste textarea
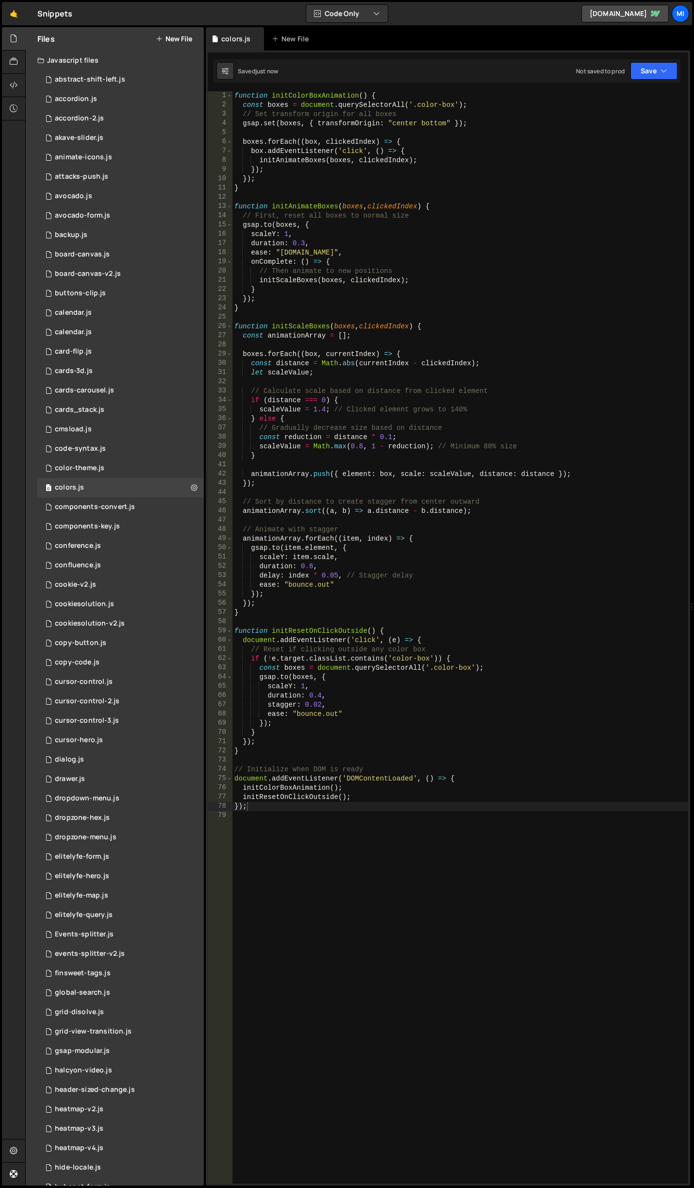
drag, startPoint x: 363, startPoint y: 566, endPoint x: 355, endPoint y: 565, distance: 7.3
click at [363, 566] on div "function initColorBoxAnimation ( ) { const boxes = document . querySelectorAll …" at bounding box center [461, 646] width 456 height 1111
click at [335, 577] on div "function initColorBoxAnimation ( ) { const boxes = document . querySelectorAll …" at bounding box center [461, 646] width 456 height 1111
drag, startPoint x: 359, startPoint y: 446, endPoint x: 362, endPoint y: 451, distance: 5.9
click at [362, 451] on div "function initColorBoxAnimation ( ) { const boxes = document . querySelectorAll …" at bounding box center [461, 646] width 456 height 1111
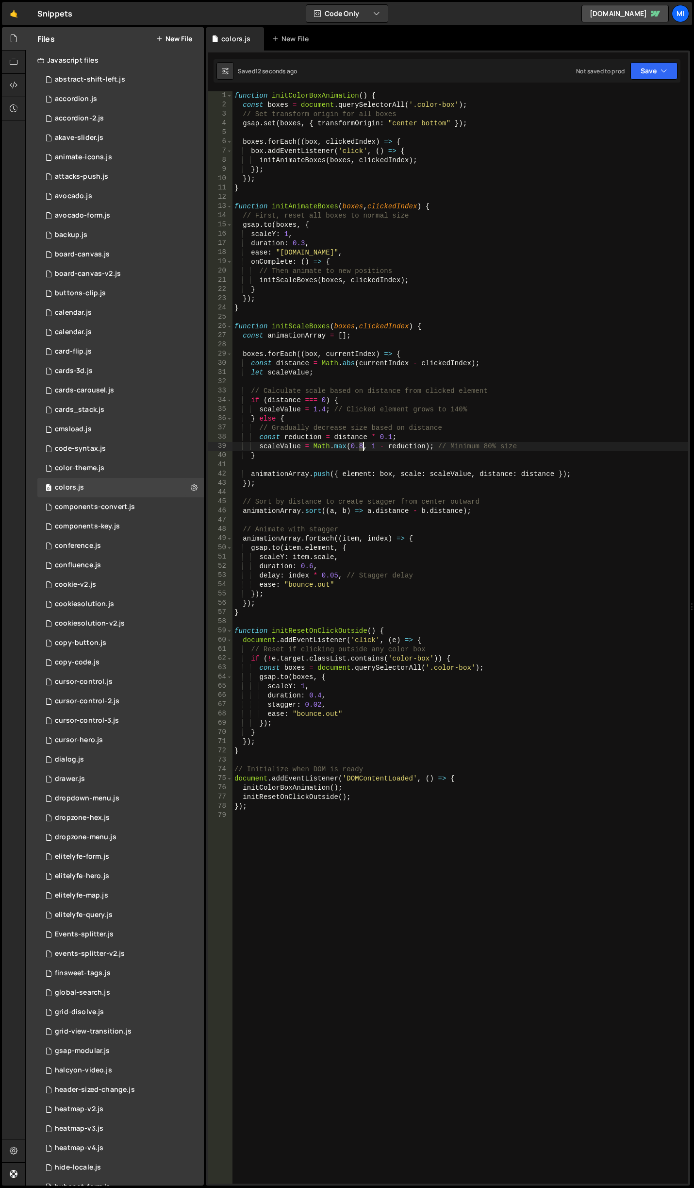
scroll to position [0, 9]
drag, startPoint x: 256, startPoint y: 582, endPoint x: 341, endPoint y: 588, distance: 85.2
click at [341, 588] on div "function initColorBoxAnimation ( ) { const boxes = document . querySelectorAll …" at bounding box center [461, 646] width 456 height 1111
paste textarea "ease: "bounce.inOut","
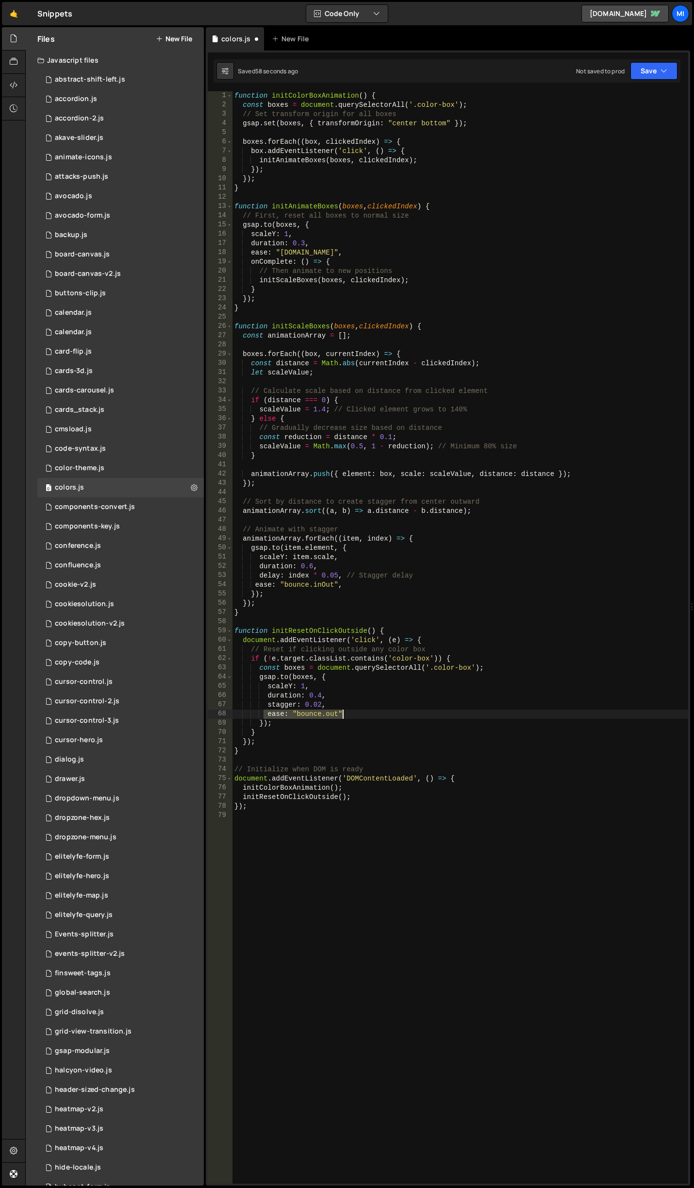
drag, startPoint x: 310, startPoint y: 717, endPoint x: 345, endPoint y: 716, distance: 34.5
click at [345, 716] on div "function initColorBoxAnimation ( ) { const boxes = document . querySelectorAll …" at bounding box center [461, 646] width 456 height 1111
paste textarea "ease: "bounce.inOut","
drag, startPoint x: 302, startPoint y: 587, endPoint x: 341, endPoint y: 588, distance: 39.8
click at [341, 588] on div "function initColorBoxAnimation ( ) { const boxes = document . querySelectorAll …" at bounding box center [461, 646] width 456 height 1111
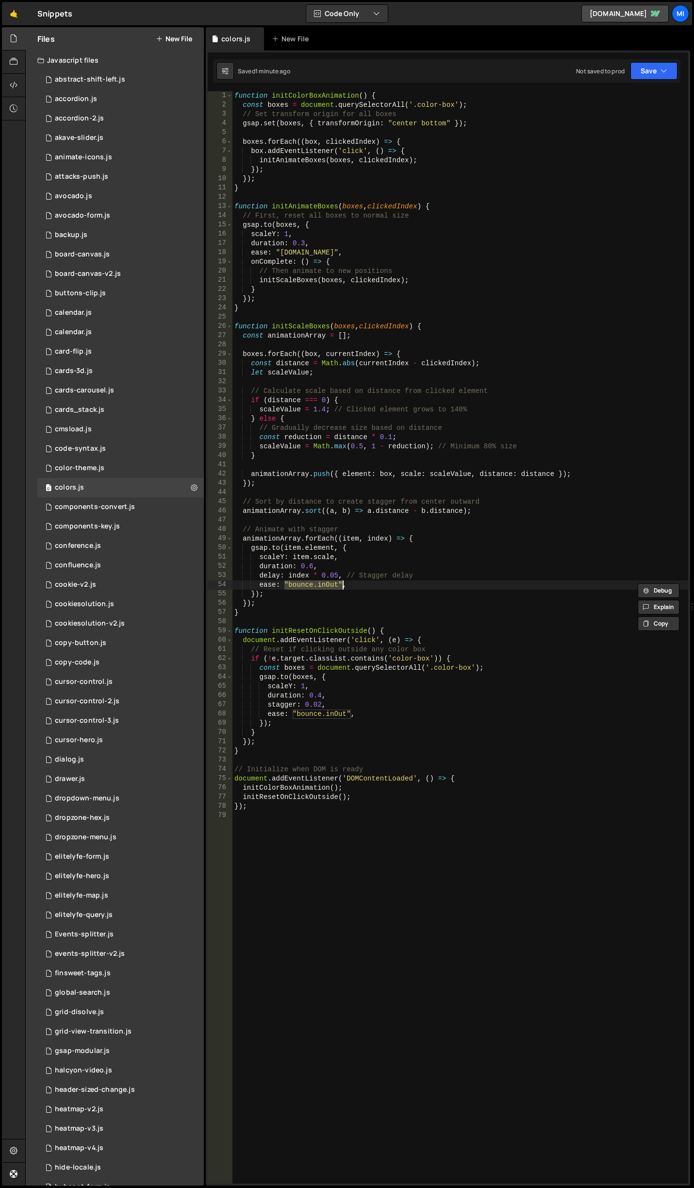
paste textarea "elastic.inOut(1,0.75)","
click at [353, 475] on div "function initColorBoxAnimation ( ) { const boxes = document . querySelectorAll …" at bounding box center [461, 646] width 456 height 1111
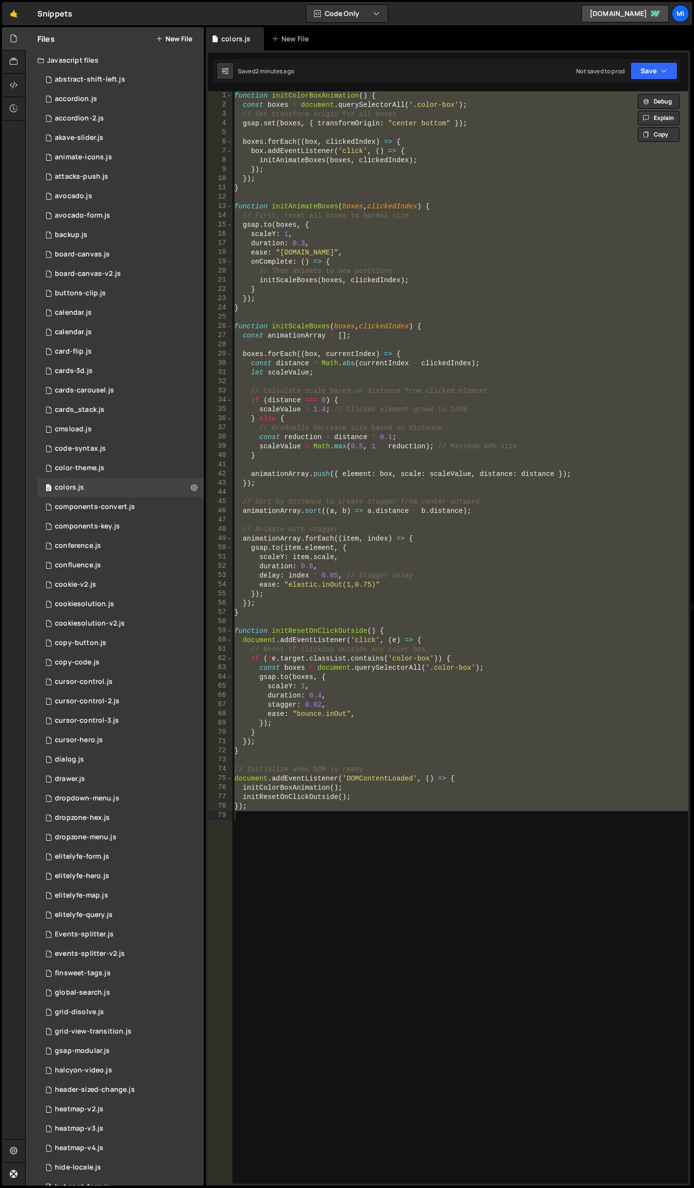
click at [390, 635] on div "function initColorBoxAnimation ( ) { const boxes = document . querySelectorAll …" at bounding box center [461, 646] width 456 height 1111
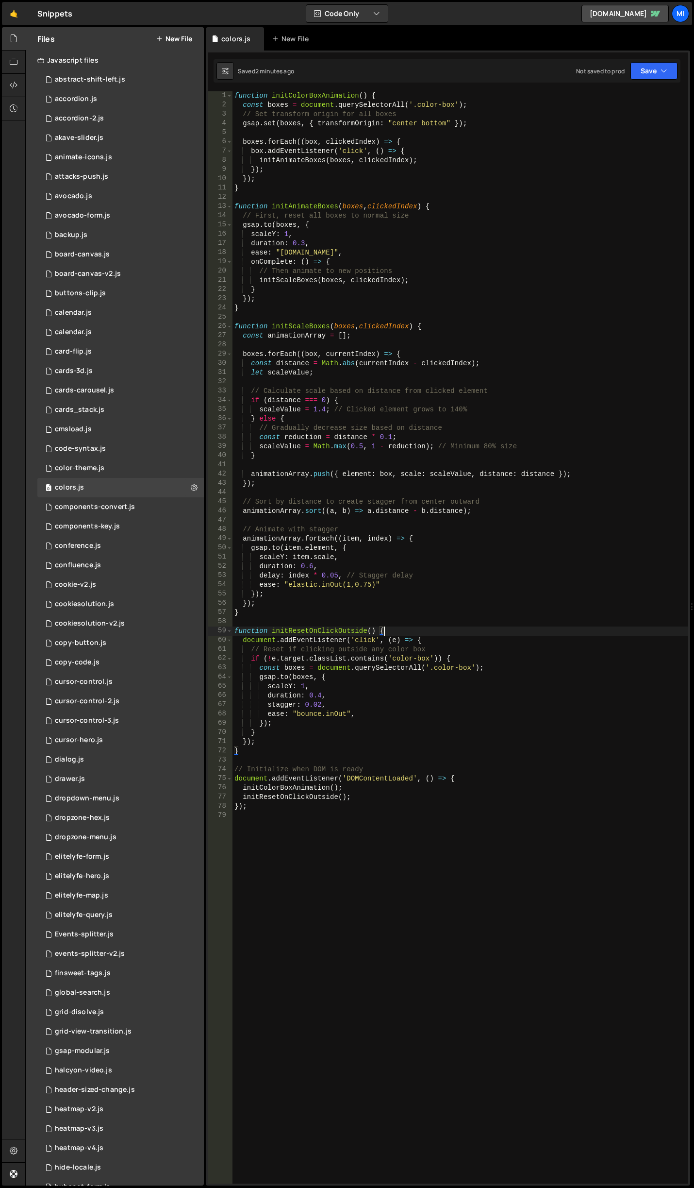
click at [358, 702] on div "function initColorBoxAnimation ( ) { const boxes = document . querySelectorAll …" at bounding box center [461, 646] width 456 height 1111
click at [418, 576] on div "function initColorBoxAnimation ( ) { const boxes = document . querySelectorAll …" at bounding box center [461, 646] width 456 height 1111
drag, startPoint x: 418, startPoint y: 576, endPoint x: 258, endPoint y: 572, distance: 159.9
click at [258, 572] on div "function initColorBoxAnimation ( ) { const boxes = document . querySelectorAll …" at bounding box center [461, 646] width 456 height 1111
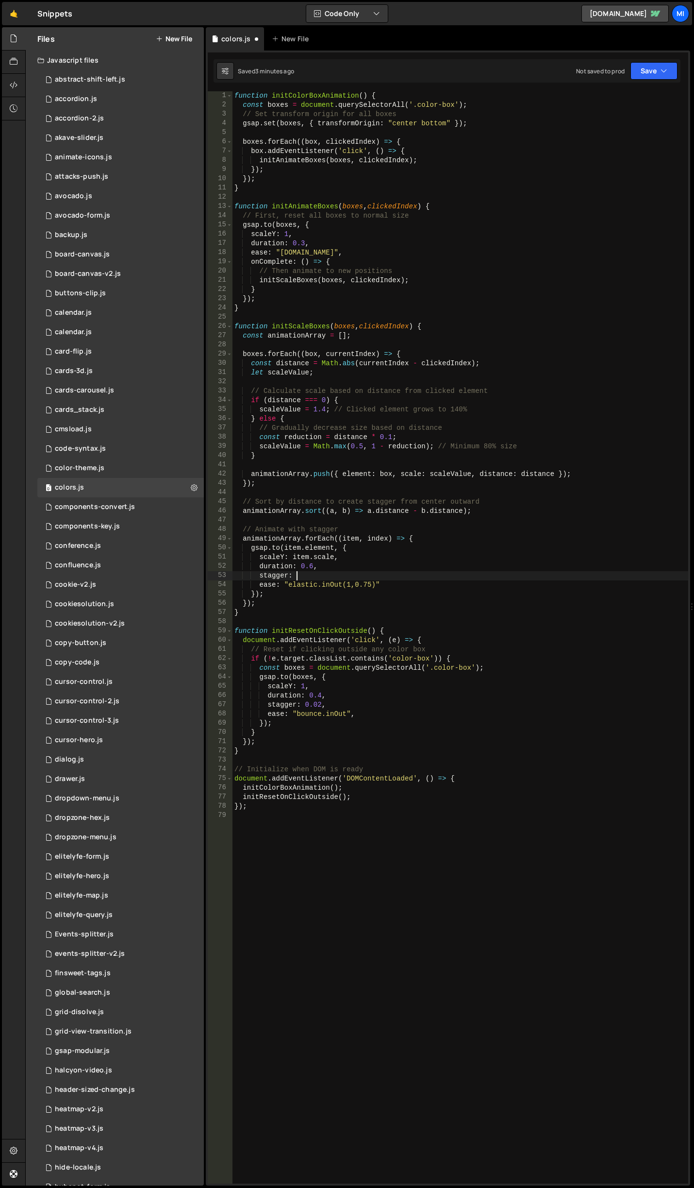
type textarea "stagger: {}"
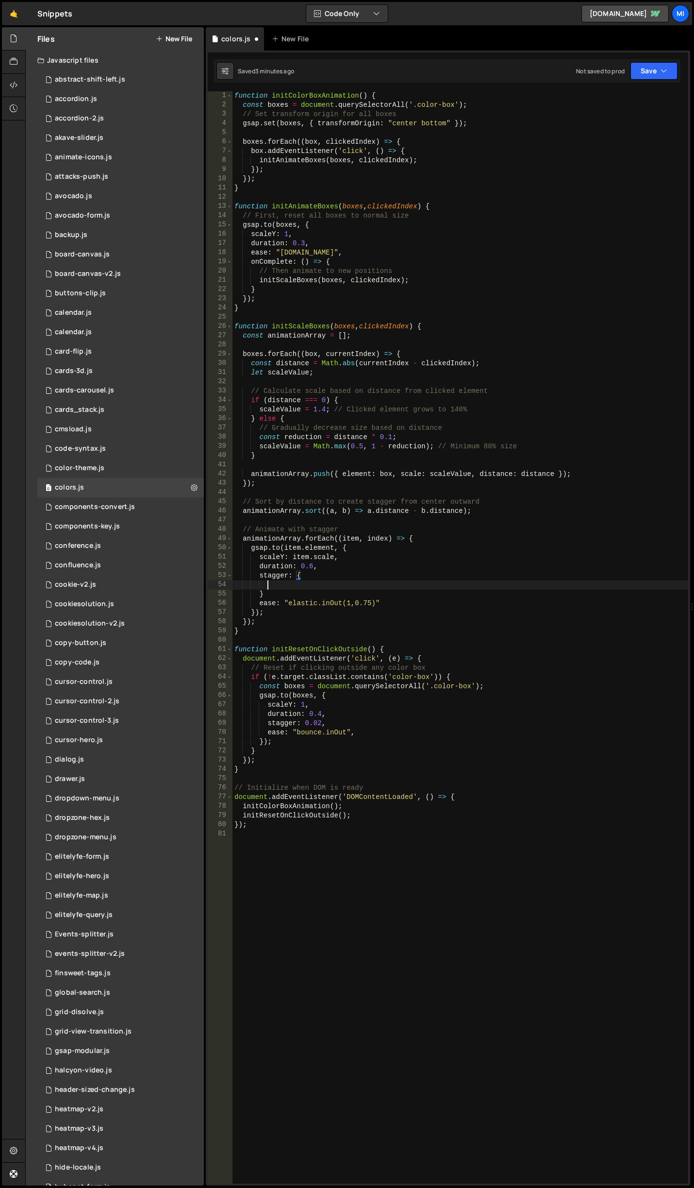
scroll to position [0, 2]
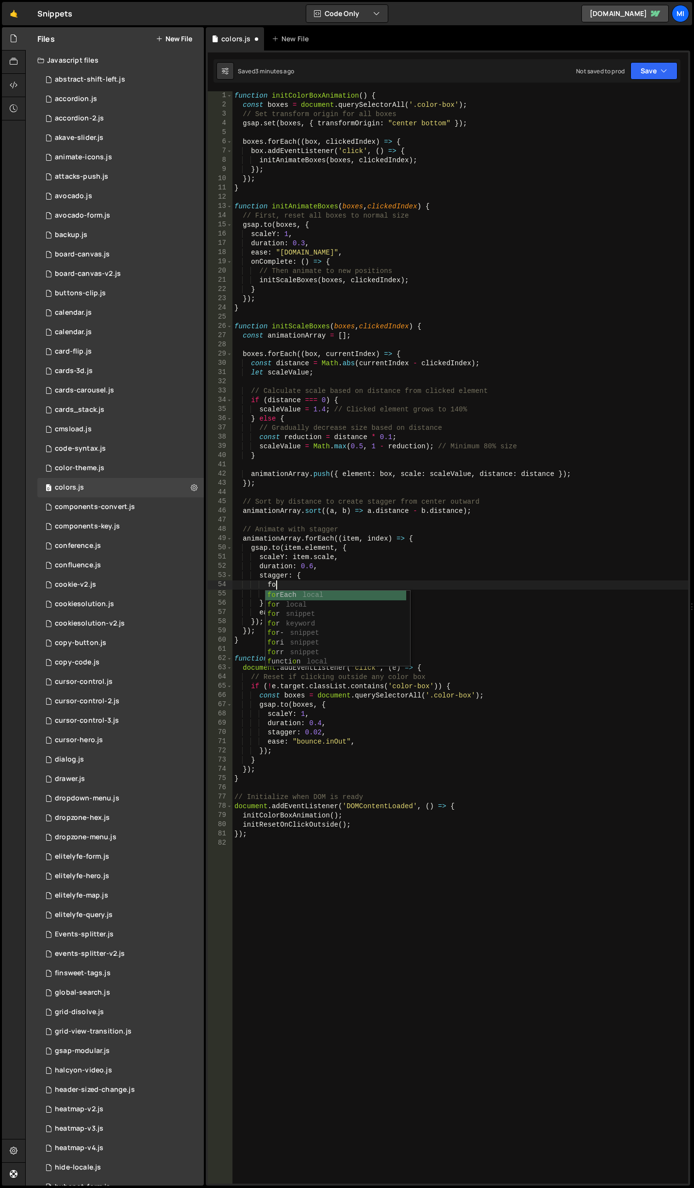
type textarea "f"
type textarea "each: 0.05,"
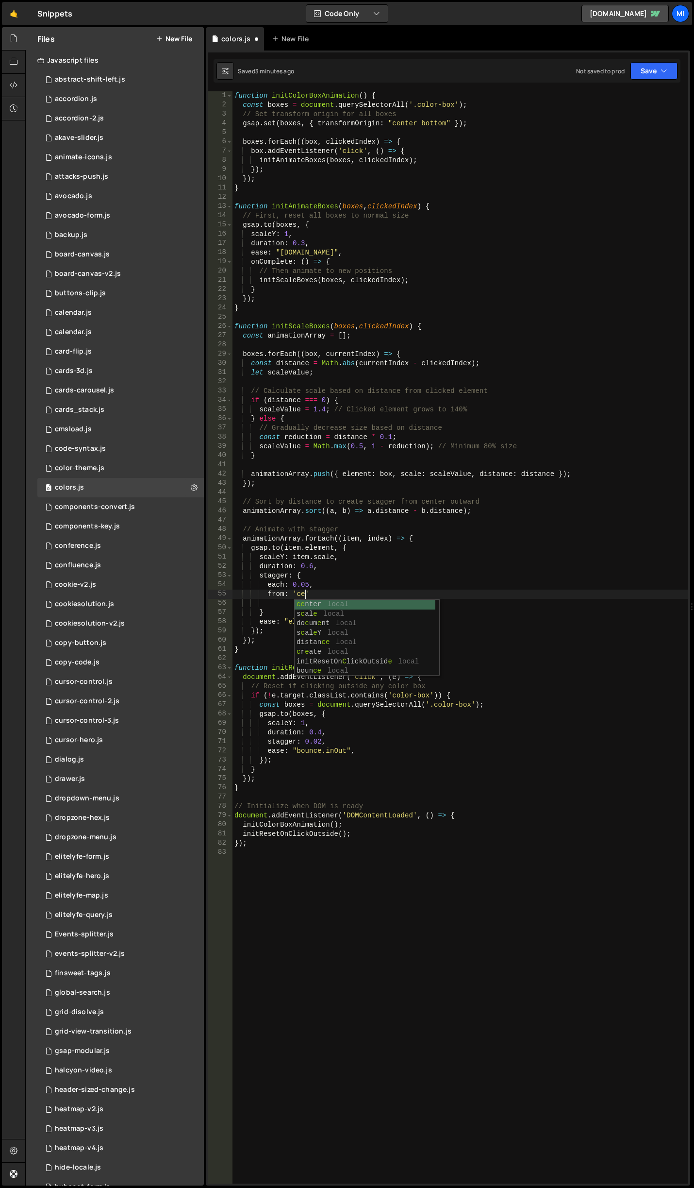
scroll to position [0, 5]
type textarea "from: 'center',"
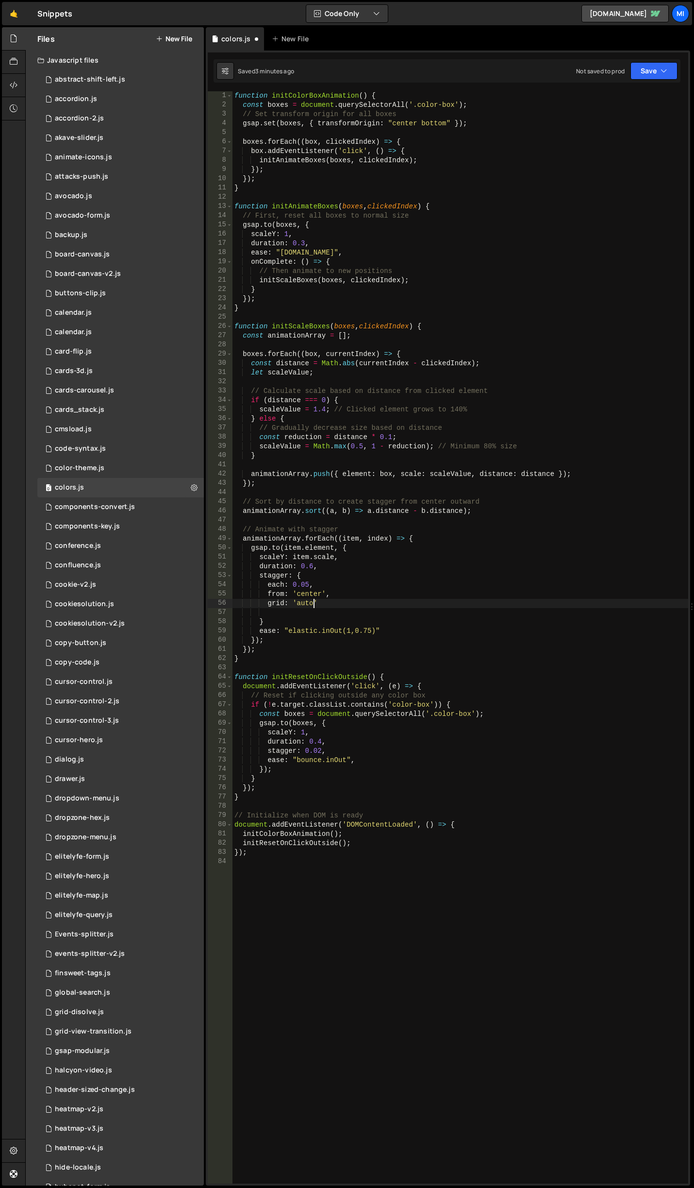
type textarea "grid: 'auto'"
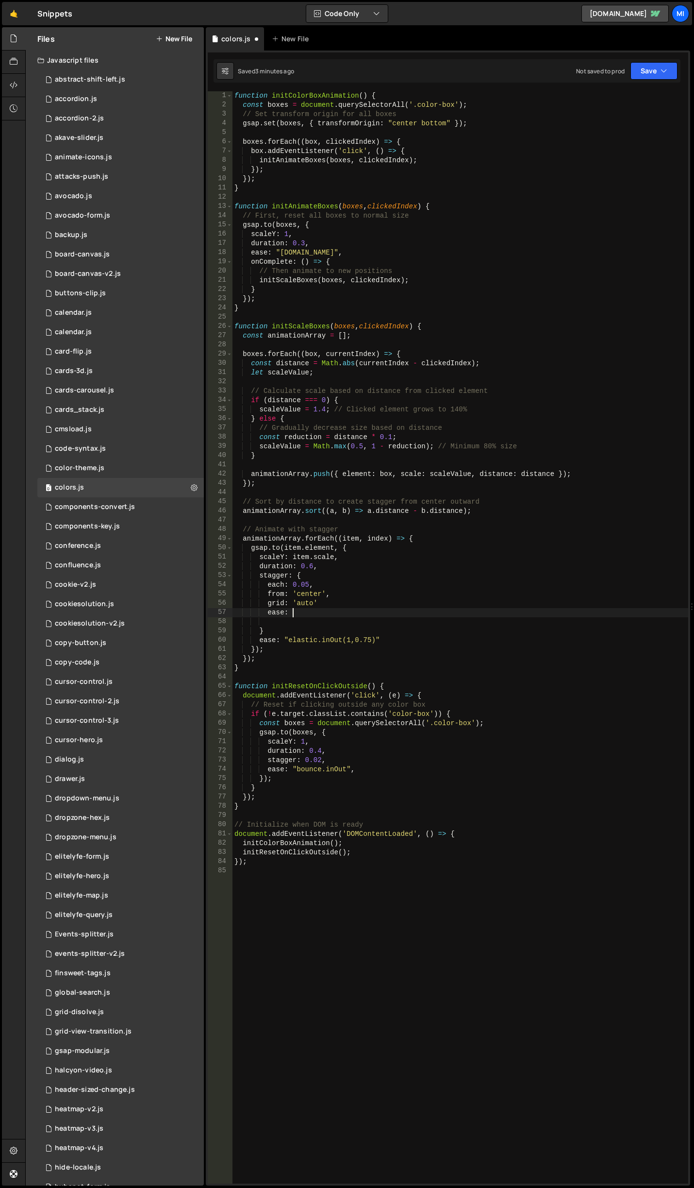
scroll to position [0, 3]
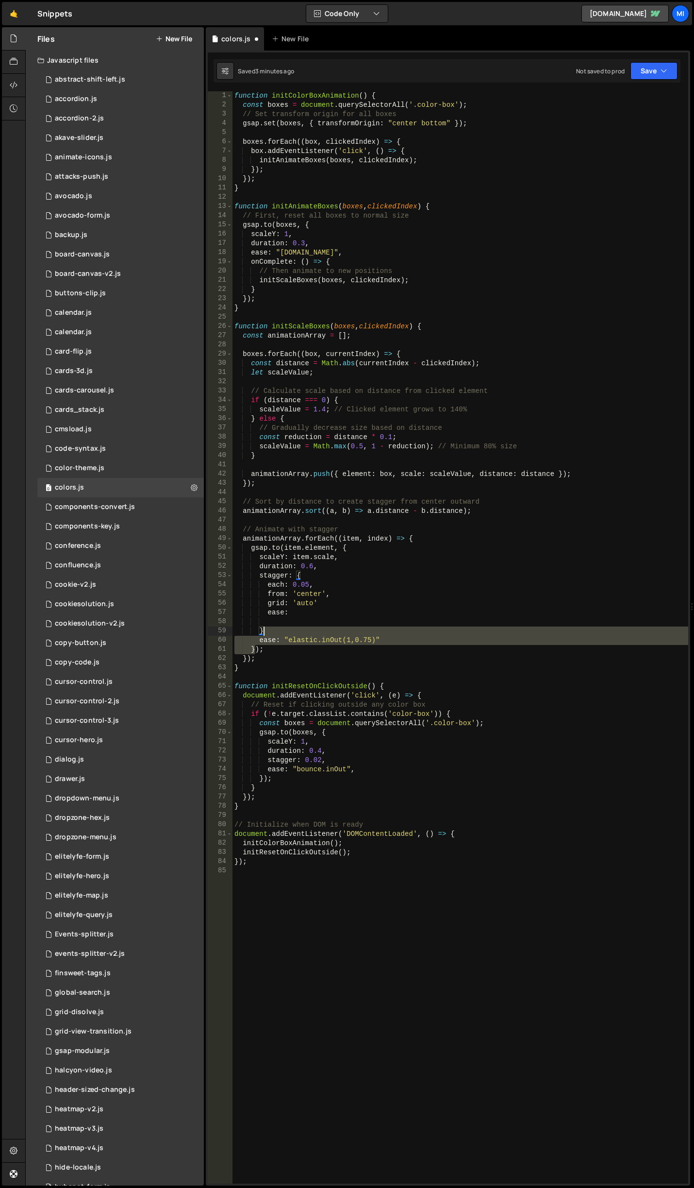
drag, startPoint x: 254, startPoint y: 645, endPoint x: 386, endPoint y: 630, distance: 133.4
click at [386, 630] on div "function initColorBoxAnimation ( ) { const boxes = document . querySelectorAll …" at bounding box center [461, 646] width 456 height 1111
click at [390, 636] on div "function initColorBoxAnimation ( ) { const boxes = document . querySelectorAll …" at bounding box center [461, 637] width 456 height 1092
type textarea "ease: "elastic.inOut(1,0.75)""
drag, startPoint x: 389, startPoint y: 637, endPoint x: 265, endPoint y: 642, distance: 124.9
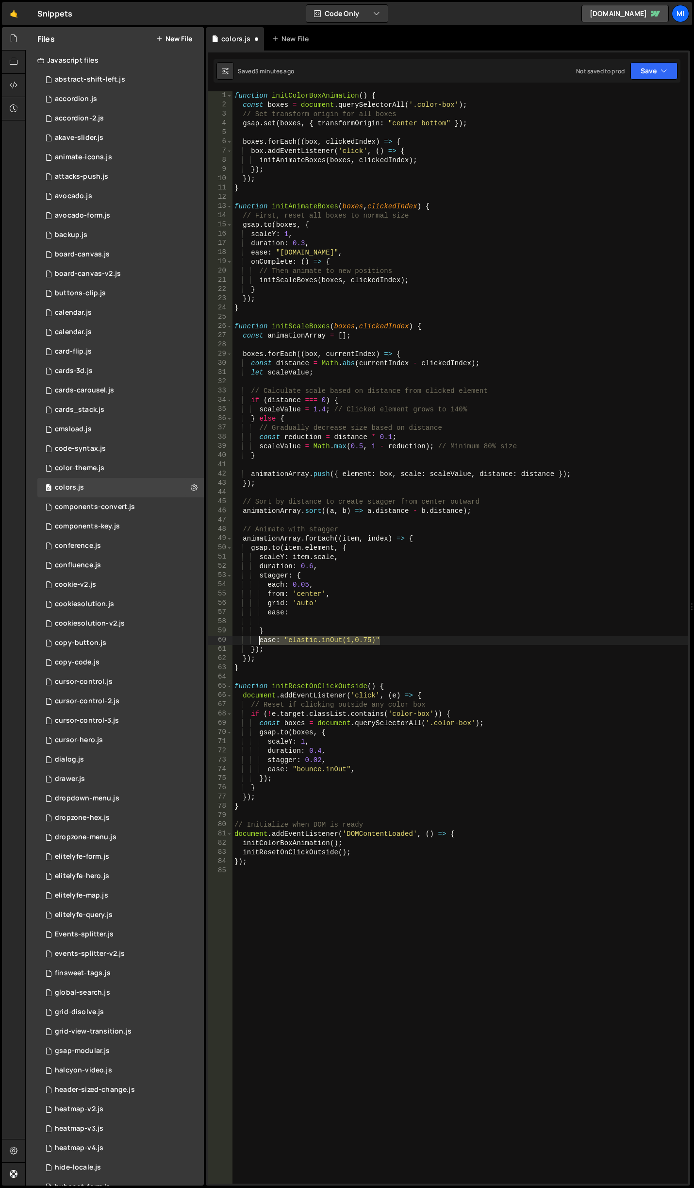
click at [265, 642] on div "function initColorBoxAnimation ( ) { const boxes = document . querySelectorAll …" at bounding box center [461, 646] width 456 height 1111
drag, startPoint x: 266, startPoint y: 610, endPoint x: 294, endPoint y: 608, distance: 28.2
click at [294, 608] on div "function initColorBoxAnimation ( ) { const boxes = document . querySelectorAll …" at bounding box center [461, 646] width 456 height 1111
paste textarea ""elastic.inOut(1,0.75)""
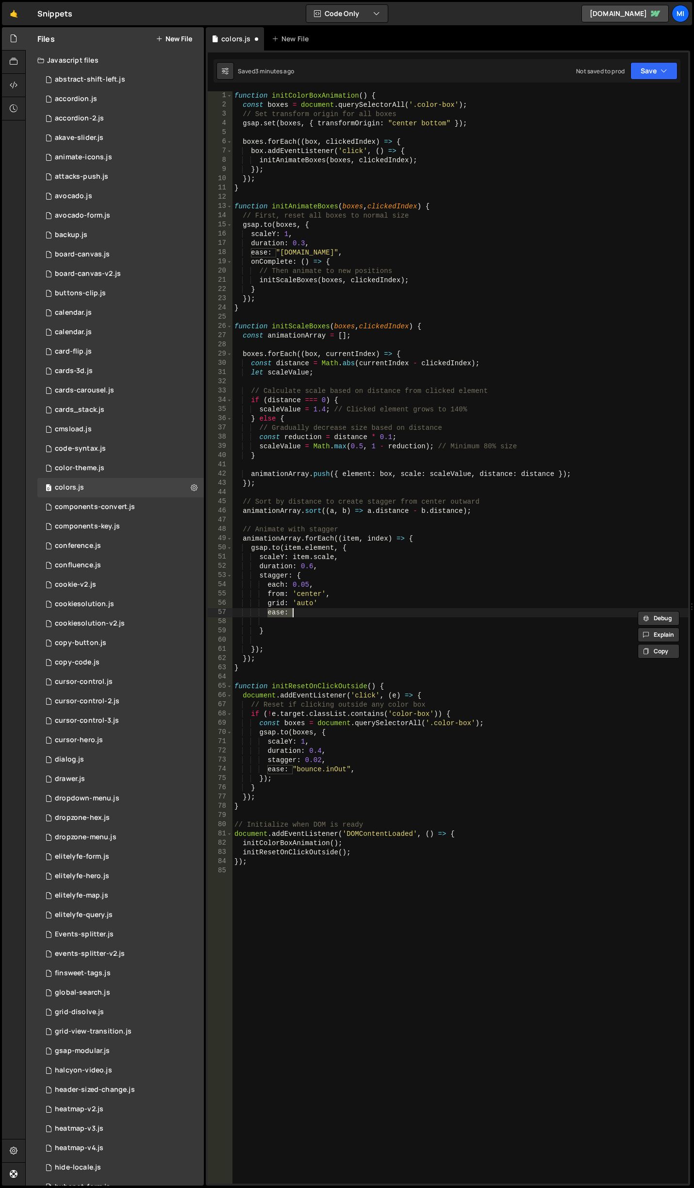
type textarea "ease: "elastic.inOut(1,0.75)""
click at [307, 624] on div "function initColorBoxAnimation ( ) { const boxes = document . querySelectorAll …" at bounding box center [461, 646] width 456 height 1111
click at [306, 635] on div "function initColorBoxAnimation ( ) { const boxes = document . querySelectorAll …" at bounding box center [461, 646] width 456 height 1111
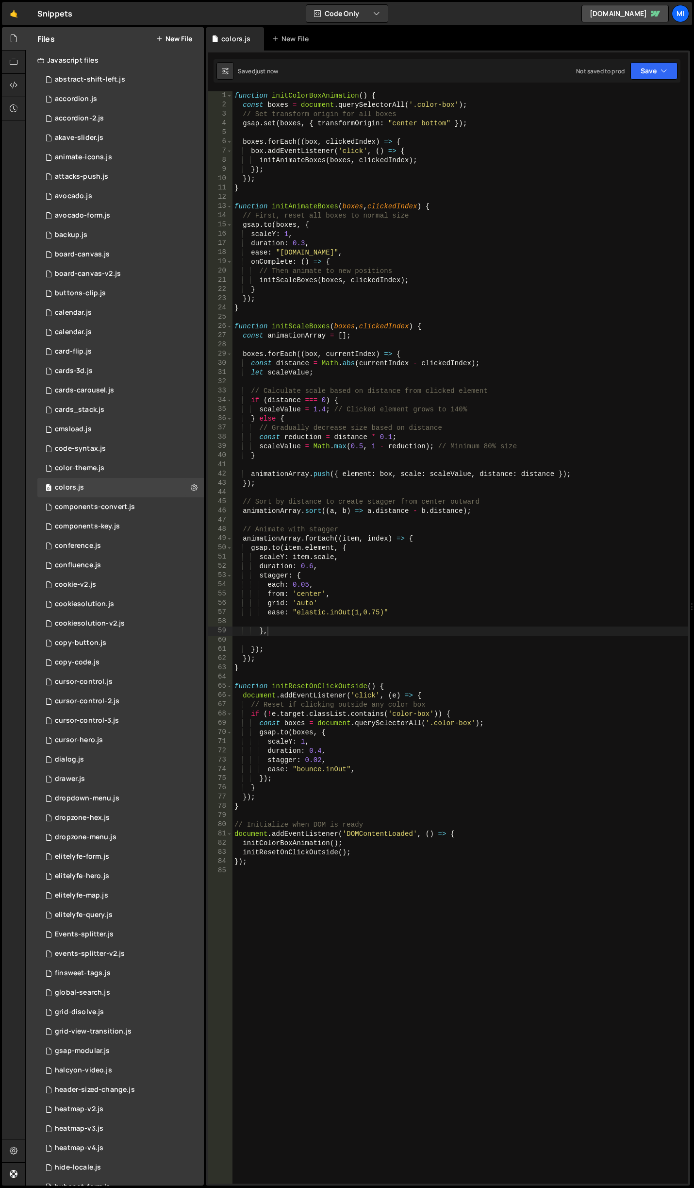
click at [371, 600] on div "function initColorBoxAnimation ( ) { const boxes = document . querySelectorAll …" at bounding box center [461, 646] width 456 height 1111
drag, startPoint x: 307, startPoint y: 583, endPoint x: 302, endPoint y: 584, distance: 5.9
click at [302, 584] on div "function initColorBoxAnimation ( ) { const boxes = document . querySelectorAll …" at bounding box center [461, 646] width 456 height 1111
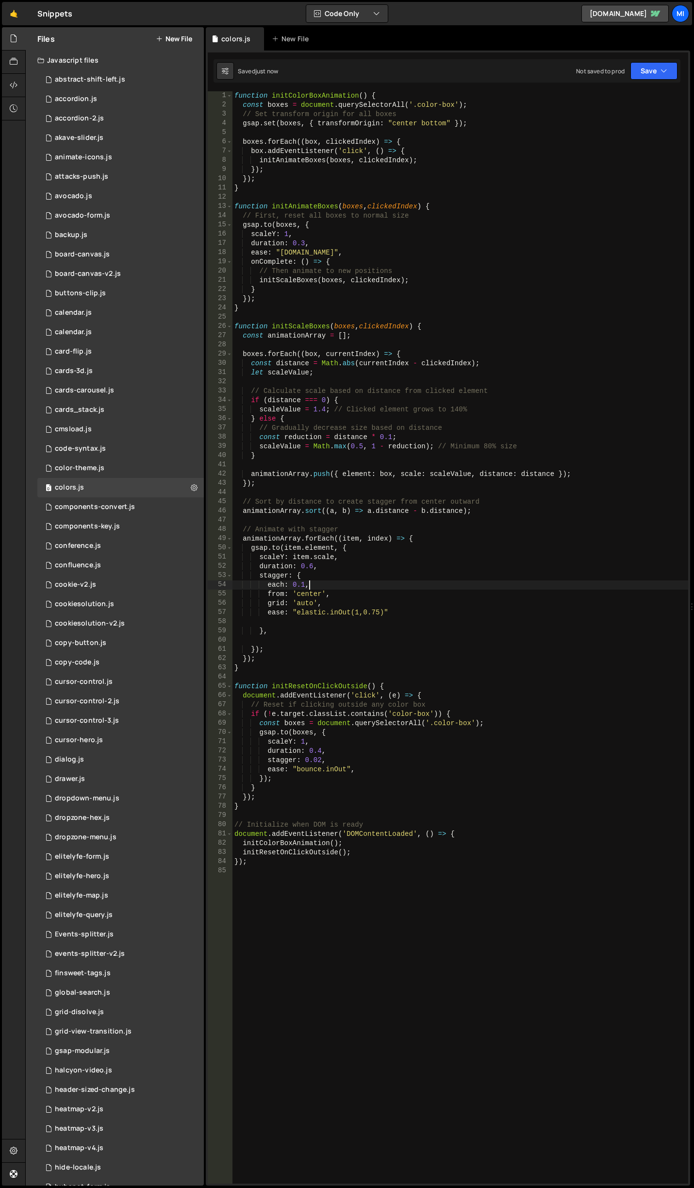
click at [310, 587] on div "function initColorBoxAnimation ( ) { const boxes = document . querySelectorAll …" at bounding box center [461, 646] width 456 height 1111
click at [334, 600] on div "function initColorBoxAnimation ( ) { const boxes = document . querySelectorAll …" at bounding box center [461, 646] width 456 height 1111
type textarea "grid: 'auto',"
click at [339, 623] on div "function initColorBoxAnimation ( ) { const boxes = document . querySelectorAll …" at bounding box center [461, 646] width 456 height 1111
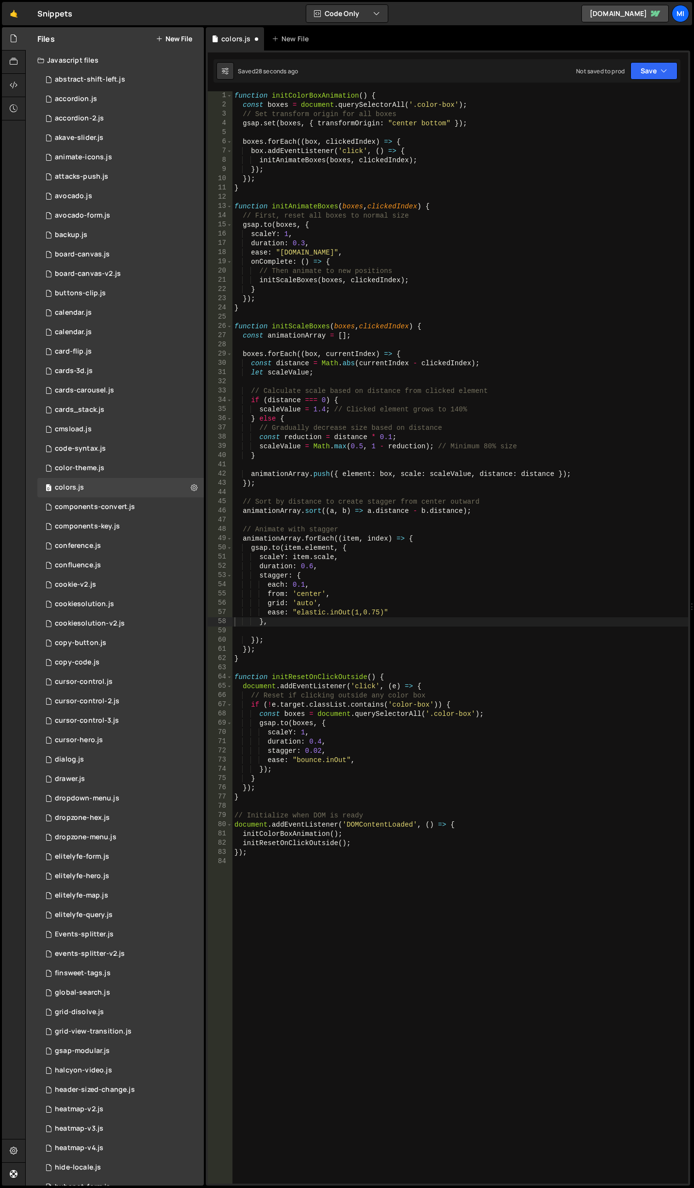
click at [331, 849] on div "function initColorBoxAnimation ( ) { const boxes = document . querySelectorAll …" at bounding box center [461, 646] width 456 height 1111
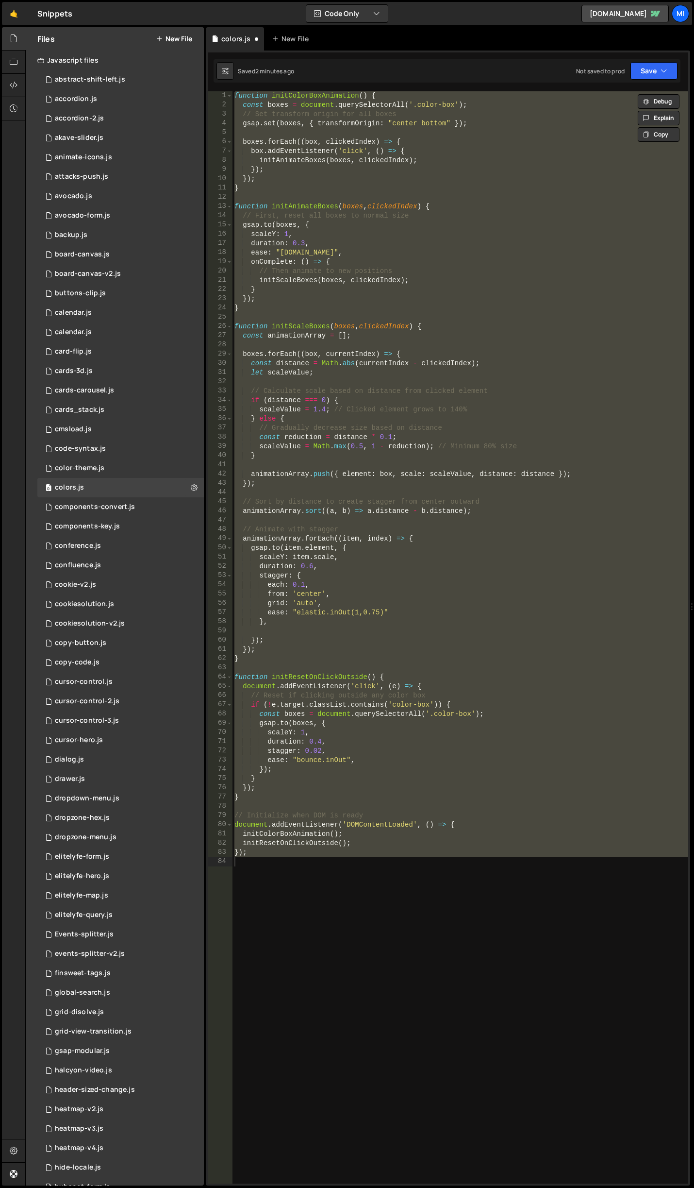
click at [406, 578] on div "function initColorBoxAnimation ( ) { const boxes = document . querySelectorAll …" at bounding box center [461, 637] width 456 height 1092
paste textarea "});"
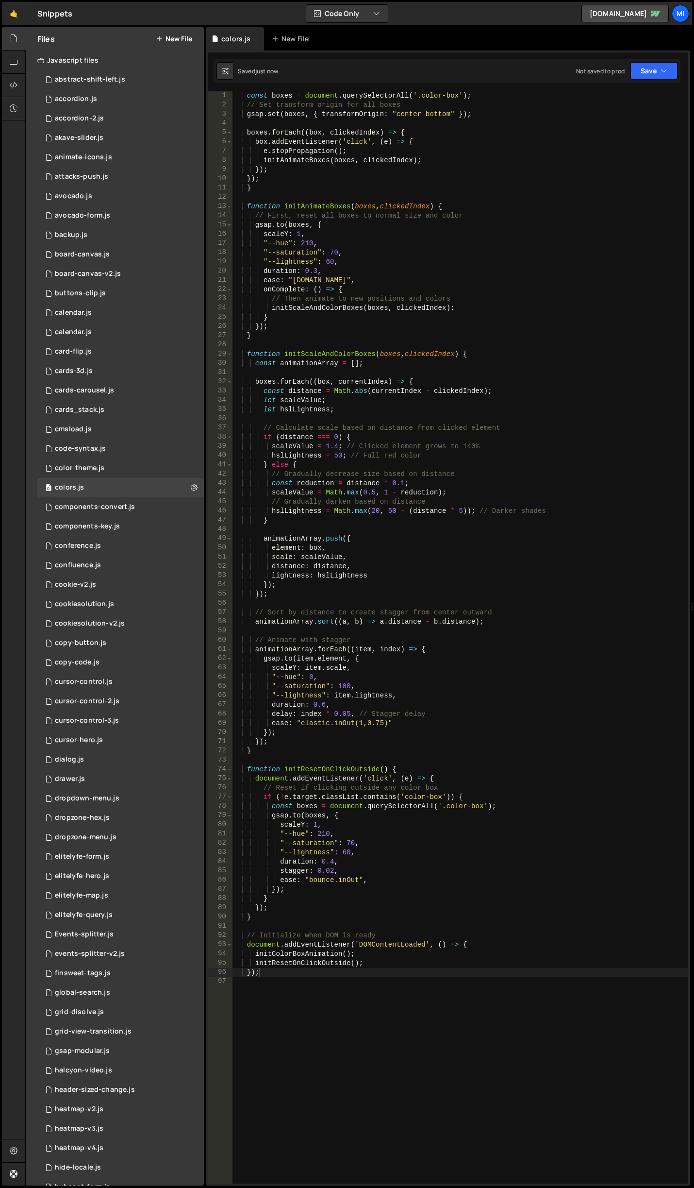
click at [392, 387] on div "const boxes = document . querySelectorAll ( '.color-box' ) ; // Set transform o…" at bounding box center [461, 646] width 456 height 1111
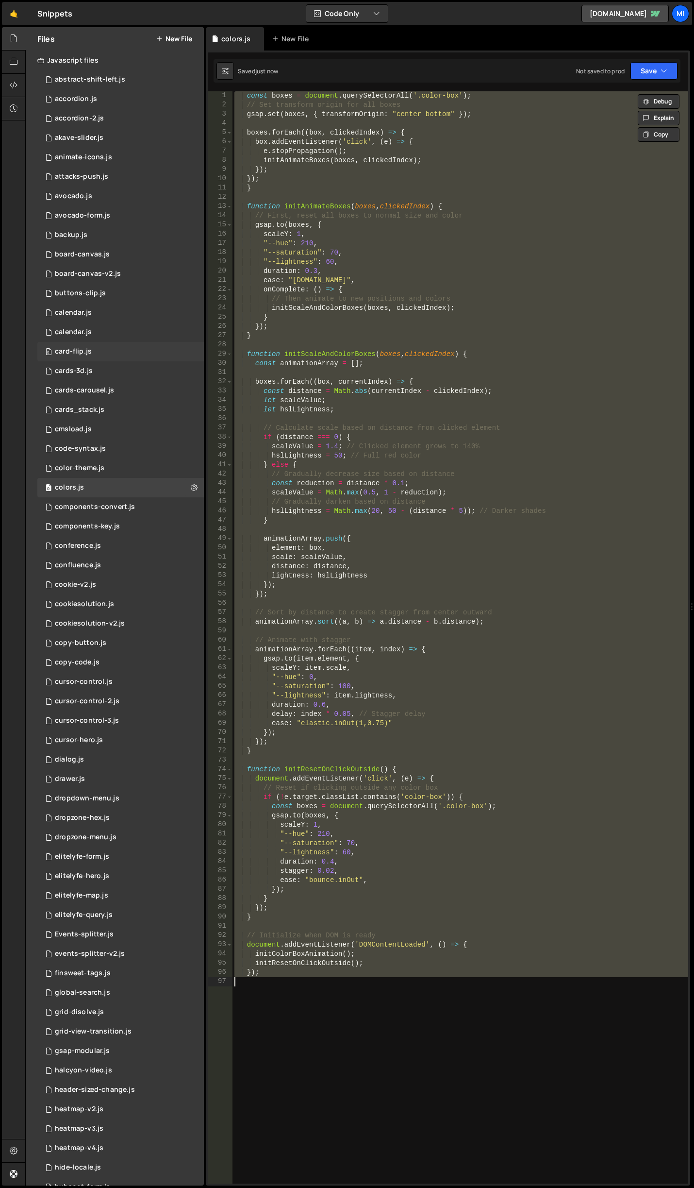
paste textarea "});"
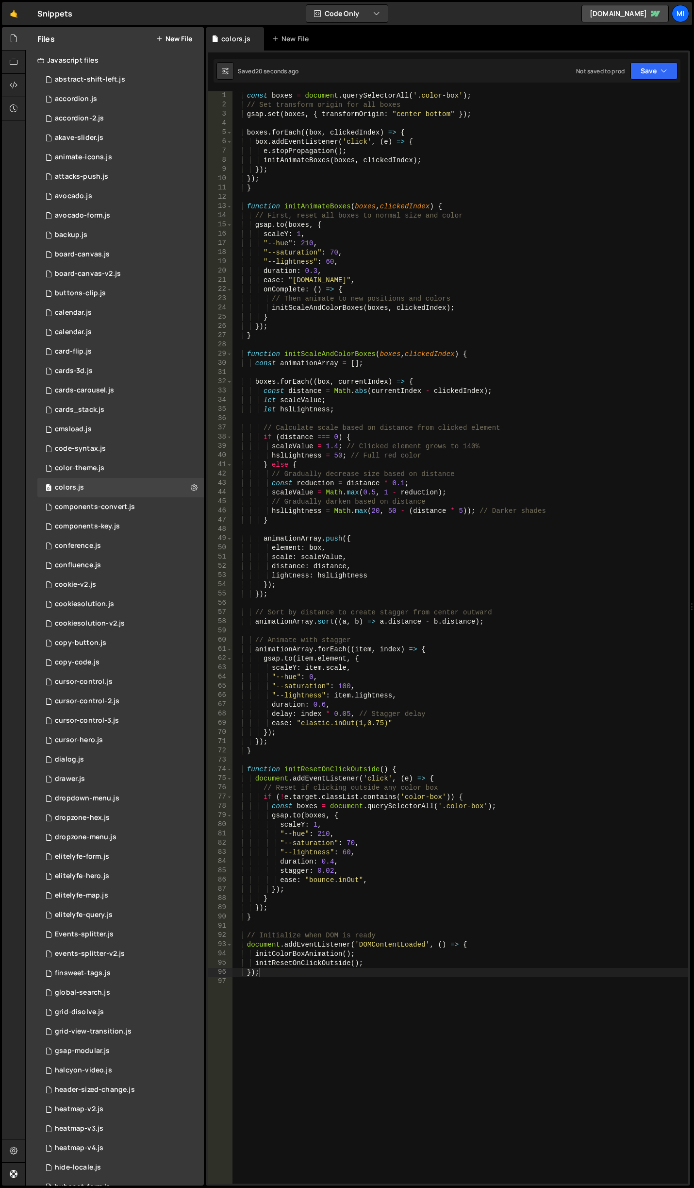
click at [355, 309] on div "const boxes = document . querySelectorAll ( '.color-box' ) ; // Set transform o…" at bounding box center [461, 646] width 456 height 1111
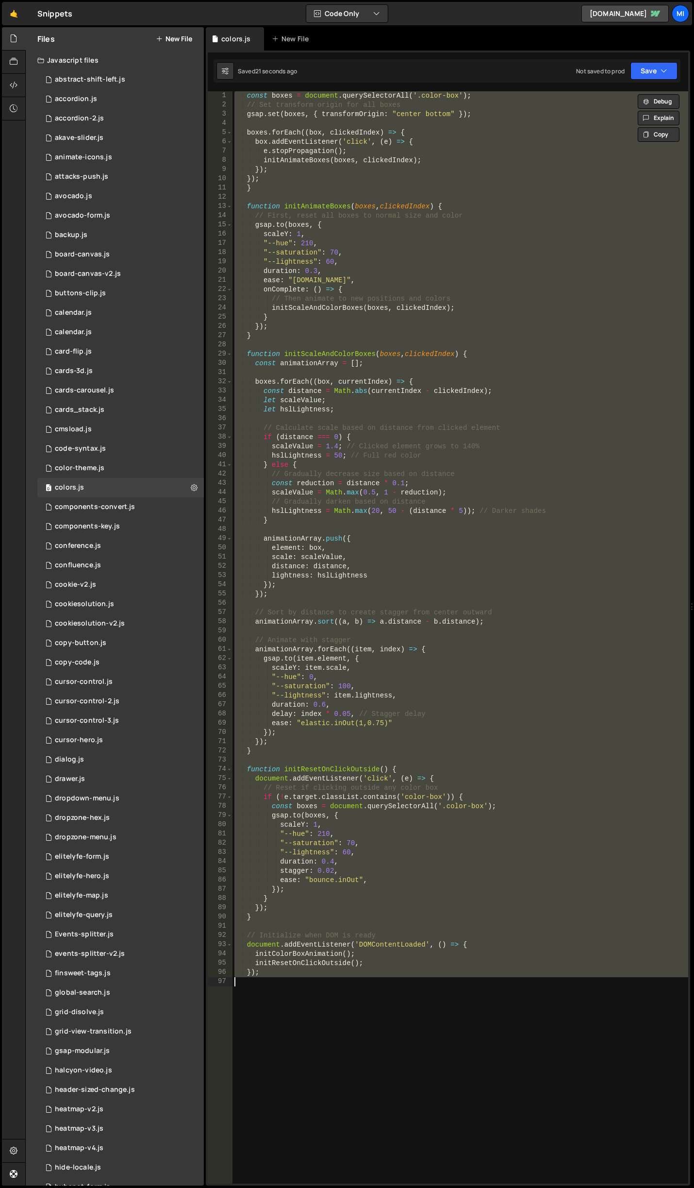
paste textarea "});"
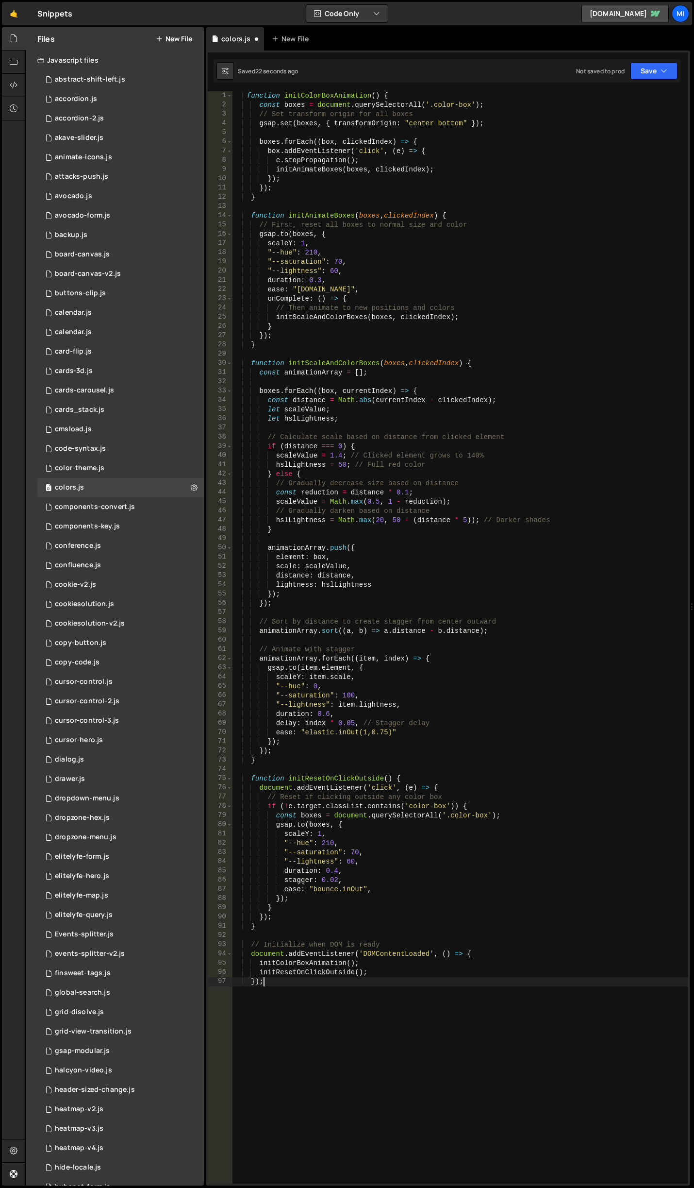
type textarea "});"
